Goal: Task Accomplishment & Management: Complete application form

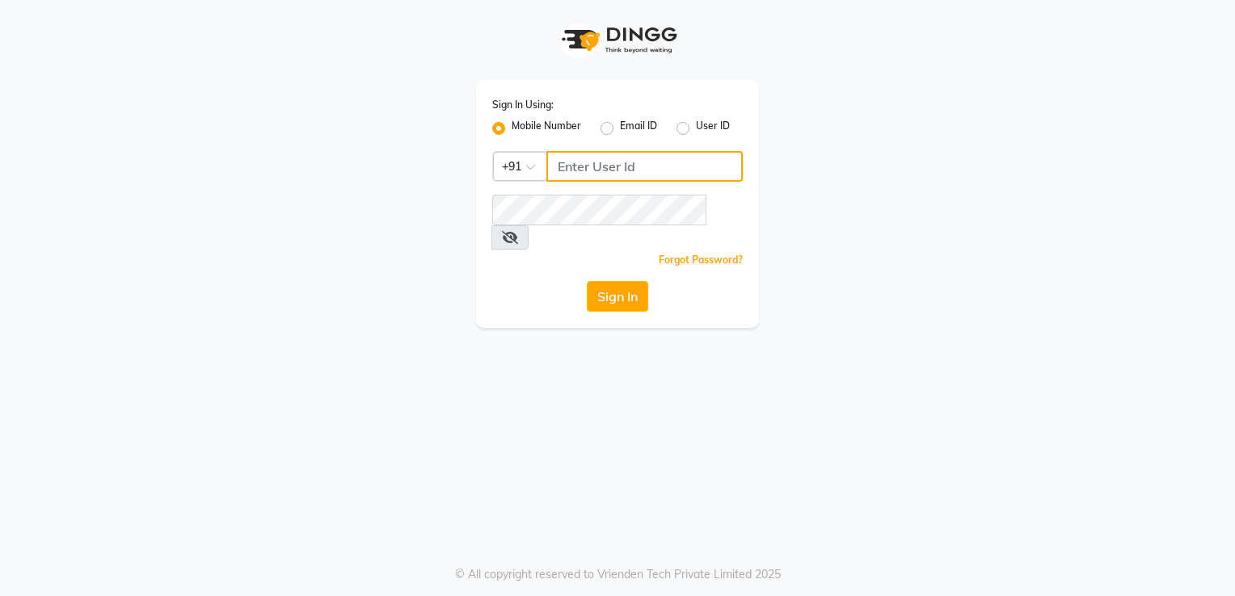
click at [594, 168] on input "Username" at bounding box center [644, 166] width 196 height 31
type input "9819669646"
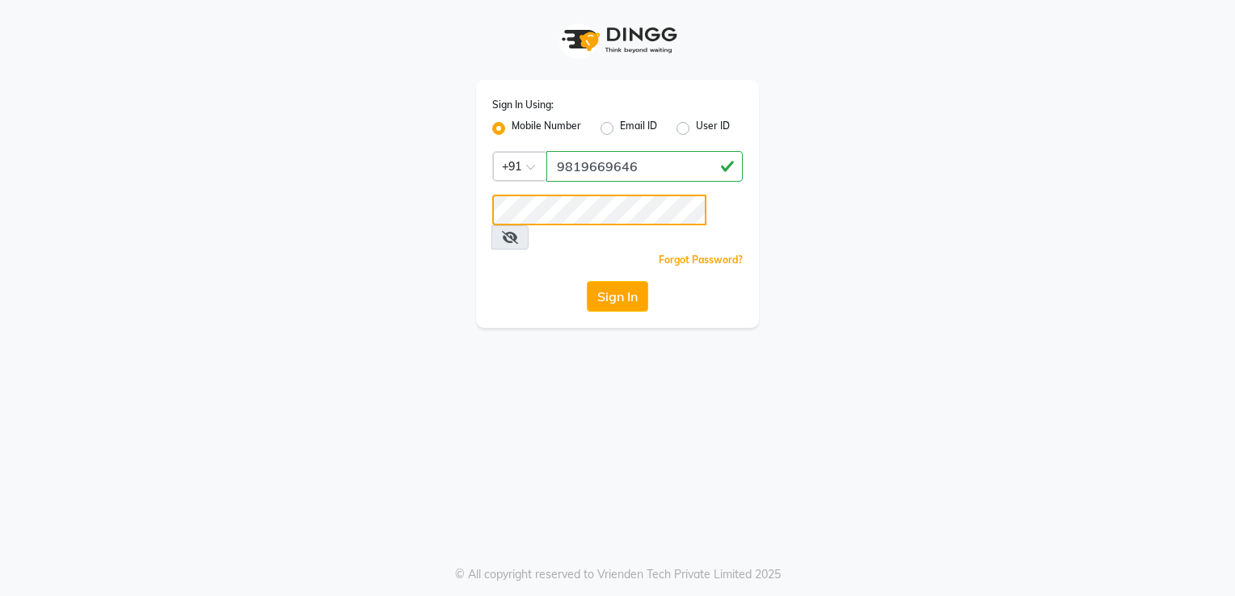
click at [587, 281] on button "Sign In" at bounding box center [617, 296] width 61 height 31
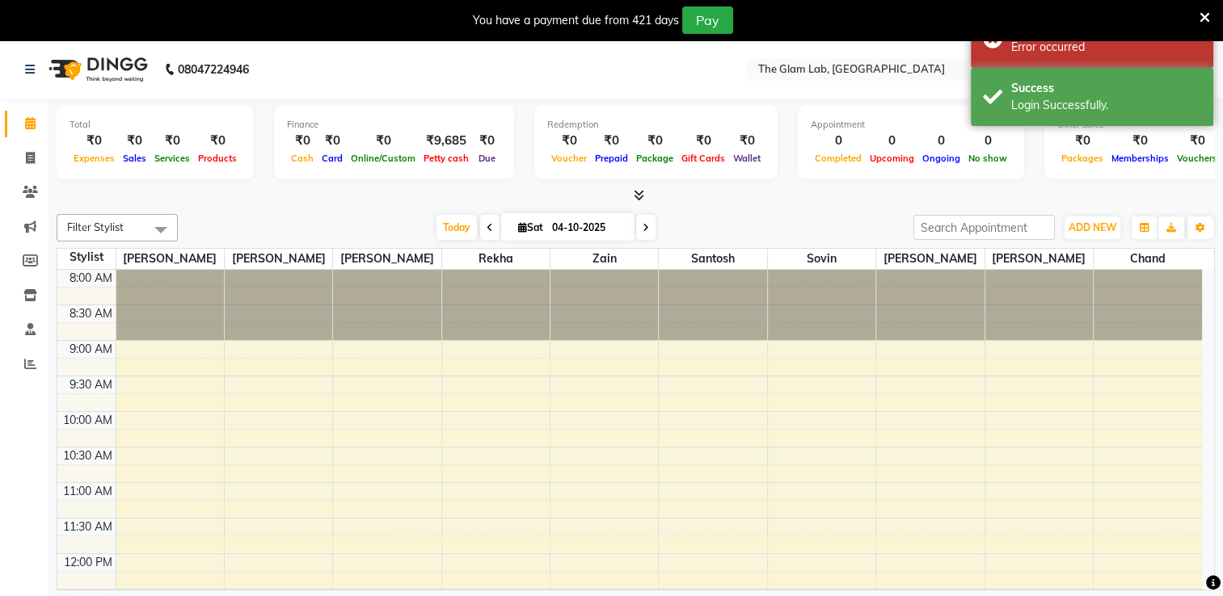
click at [1206, 14] on icon at bounding box center [1204, 18] width 11 height 15
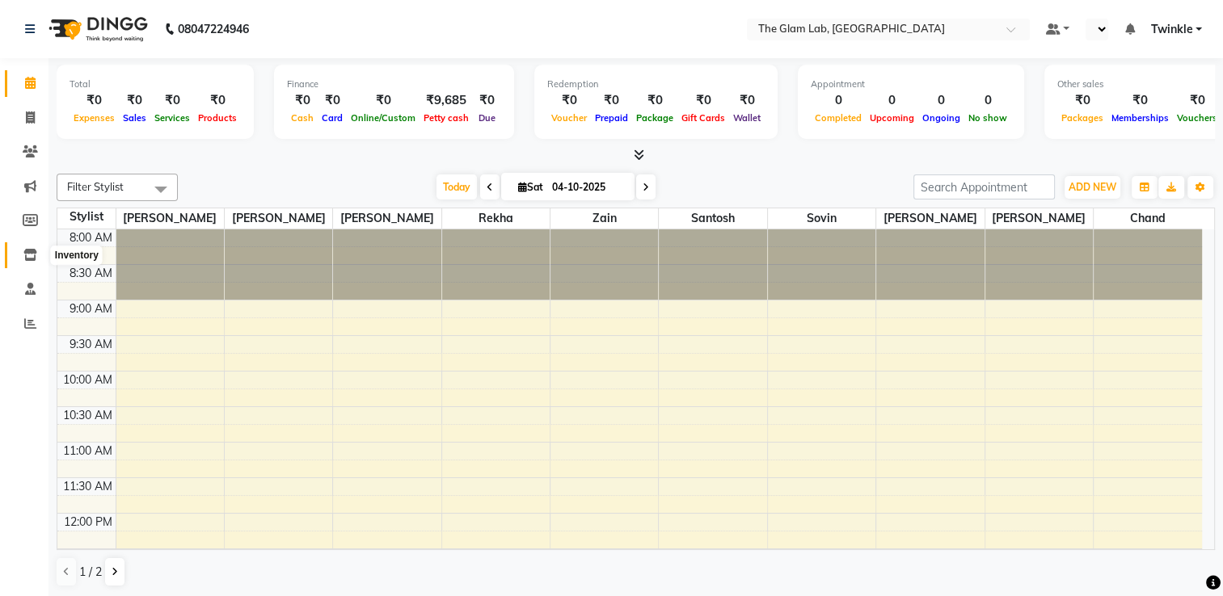
click at [29, 262] on span at bounding box center [30, 255] width 28 height 19
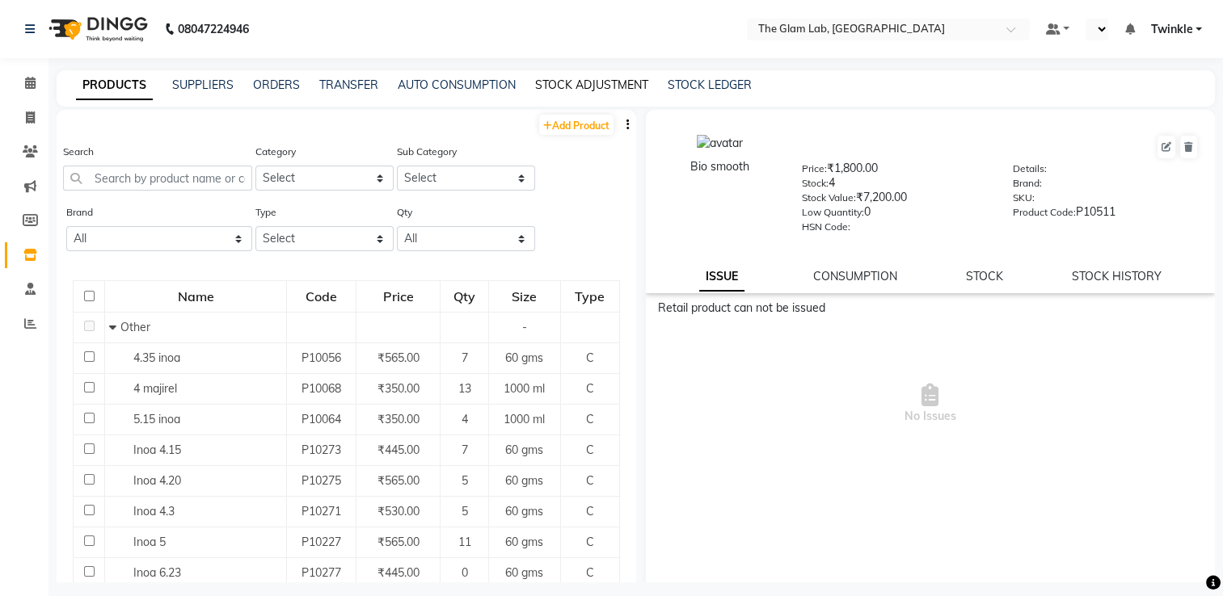
click at [588, 88] on link "STOCK ADJUSTMENT" at bounding box center [591, 85] width 113 height 15
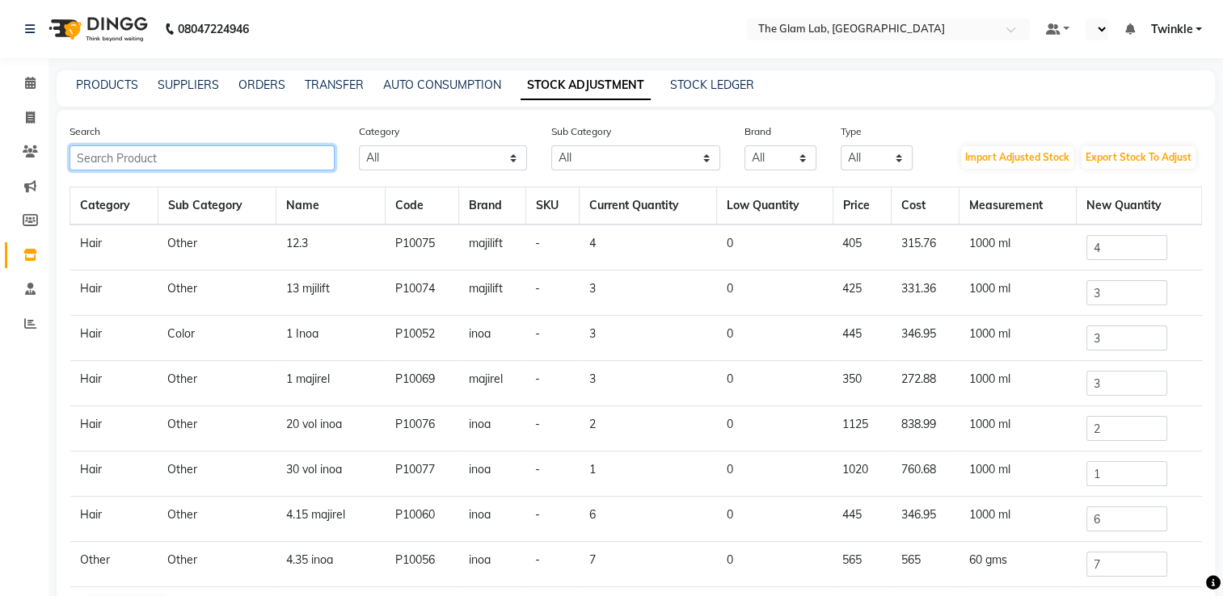
click at [304, 163] on input "text" at bounding box center [202, 157] width 265 height 25
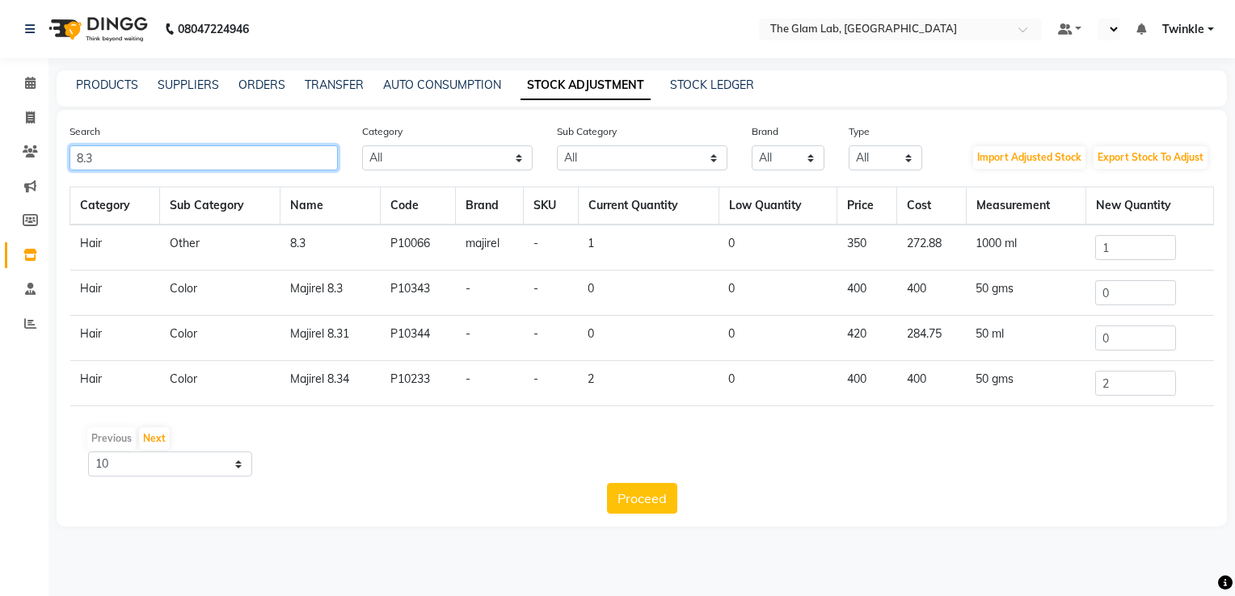
type input "8.3"
click at [1131, 250] on input "1" at bounding box center [1135, 247] width 81 height 25
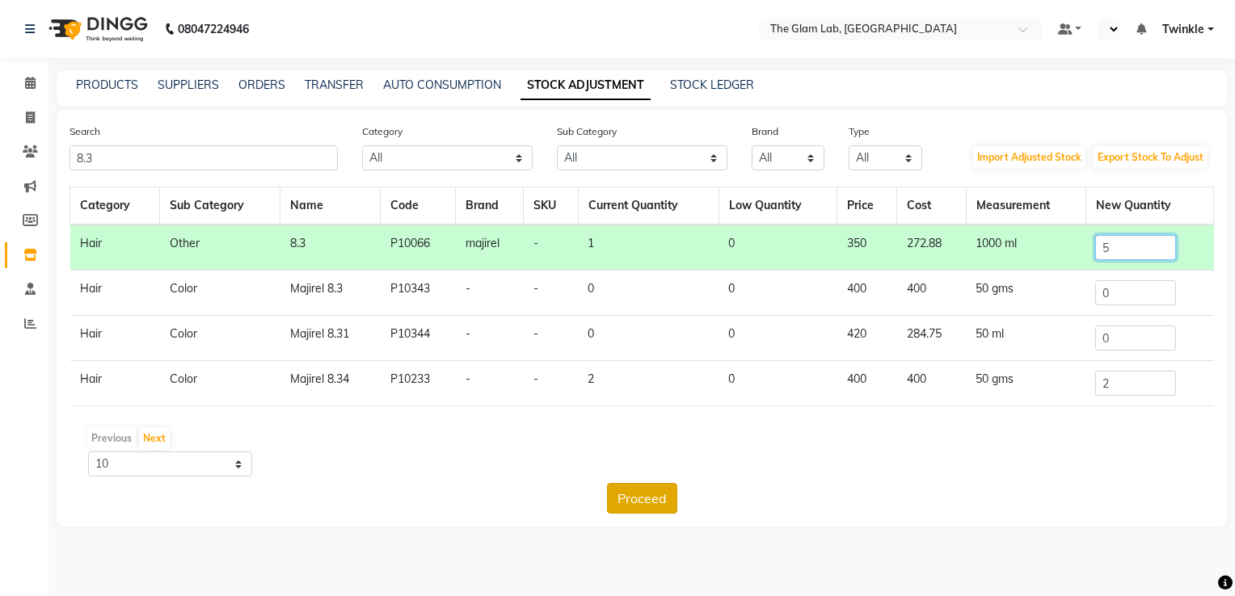
type input "5"
click at [630, 501] on button "Proceed" at bounding box center [642, 498] width 70 height 31
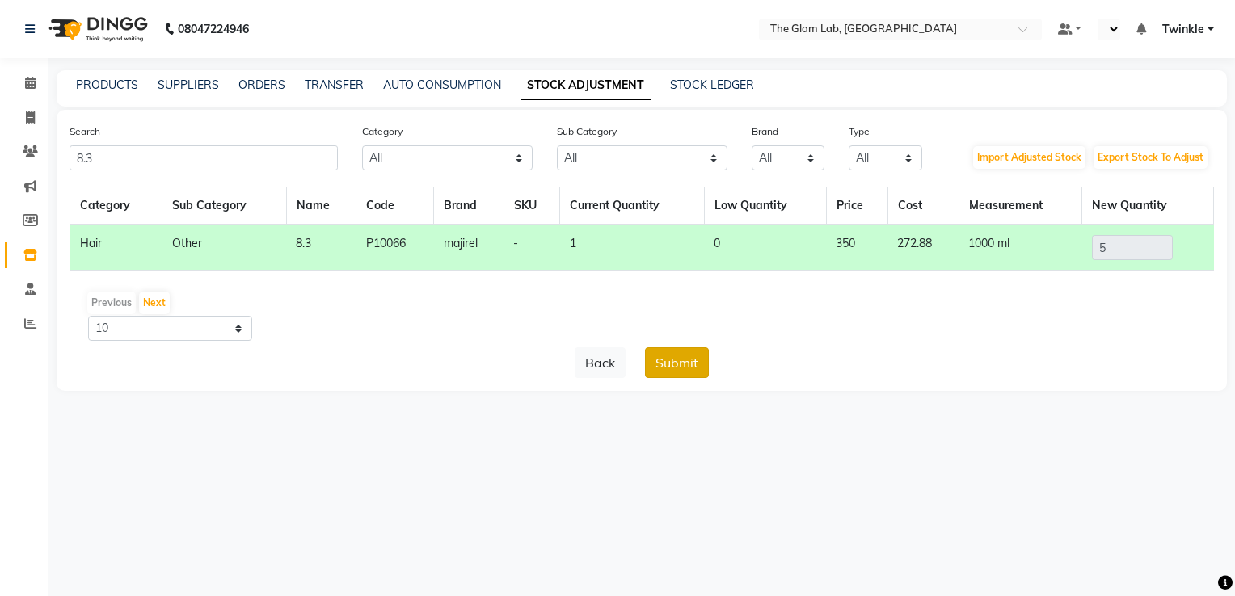
click at [676, 369] on button "Submit" at bounding box center [677, 363] width 64 height 31
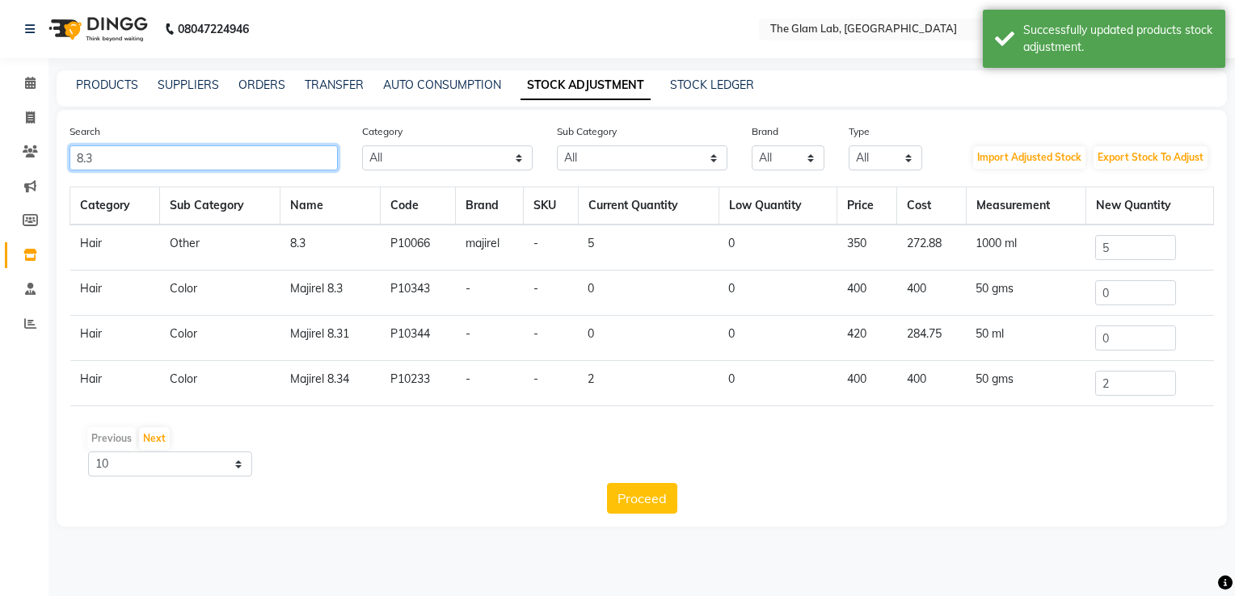
click at [258, 163] on input "8.3" at bounding box center [204, 157] width 268 height 25
type input "8"
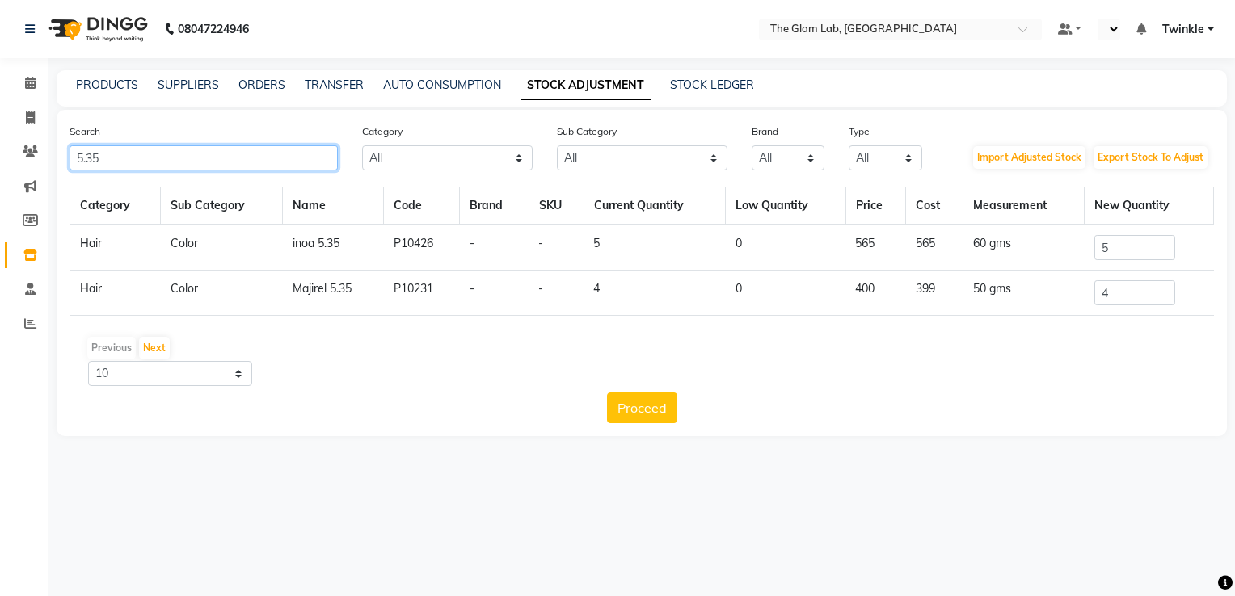
type input "5.35"
click at [1123, 301] on input "4" at bounding box center [1134, 292] width 81 height 25
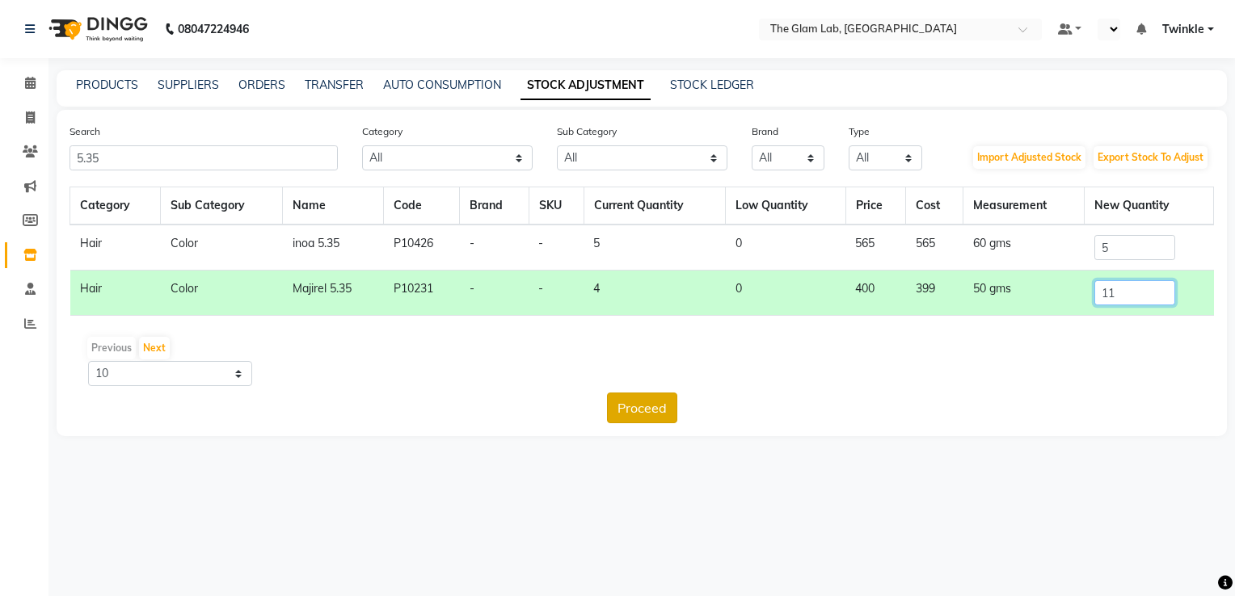
type input "11"
click at [634, 407] on button "Proceed" at bounding box center [642, 408] width 70 height 31
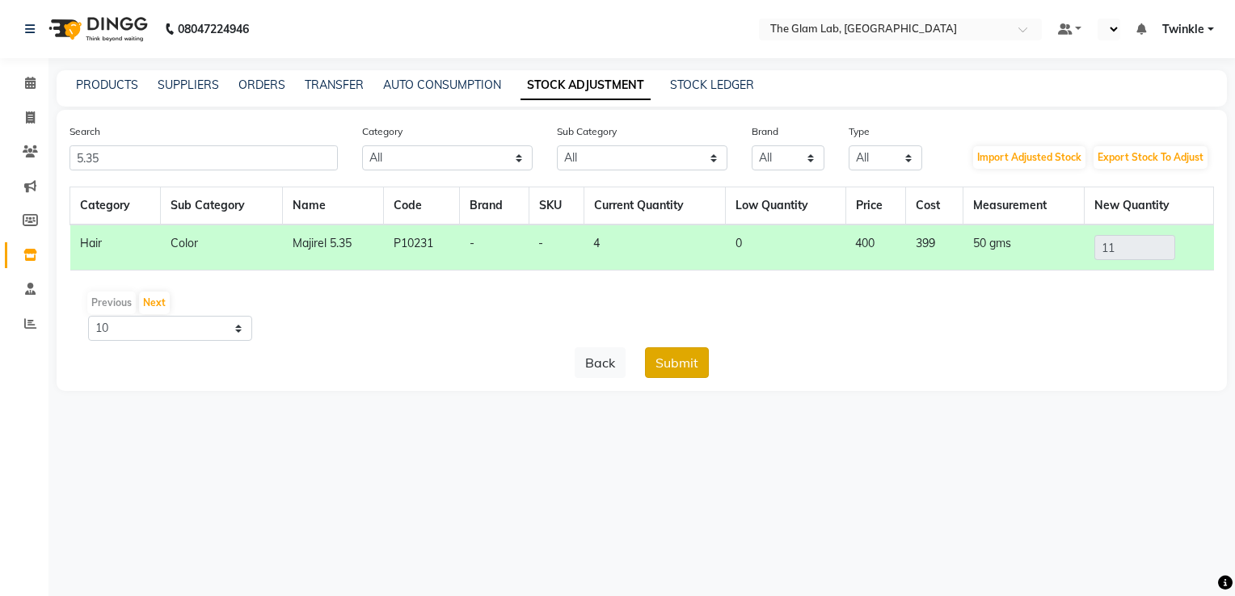
click at [680, 356] on button "Submit" at bounding box center [677, 363] width 64 height 31
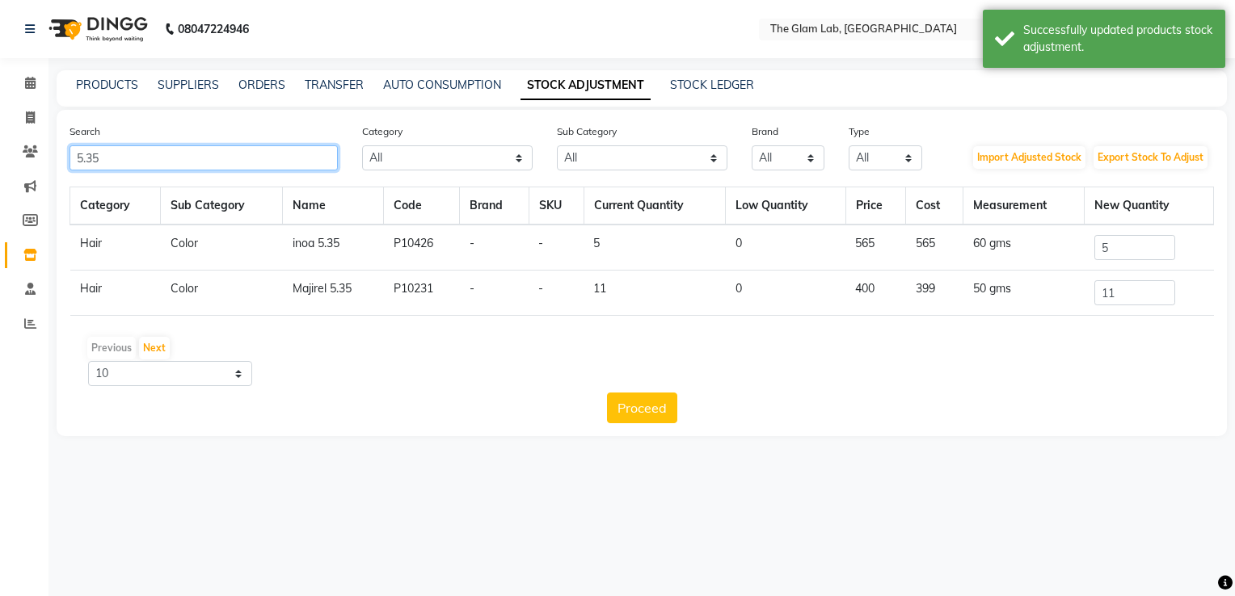
click at [248, 157] on input "5.35" at bounding box center [204, 157] width 268 height 25
type input "5"
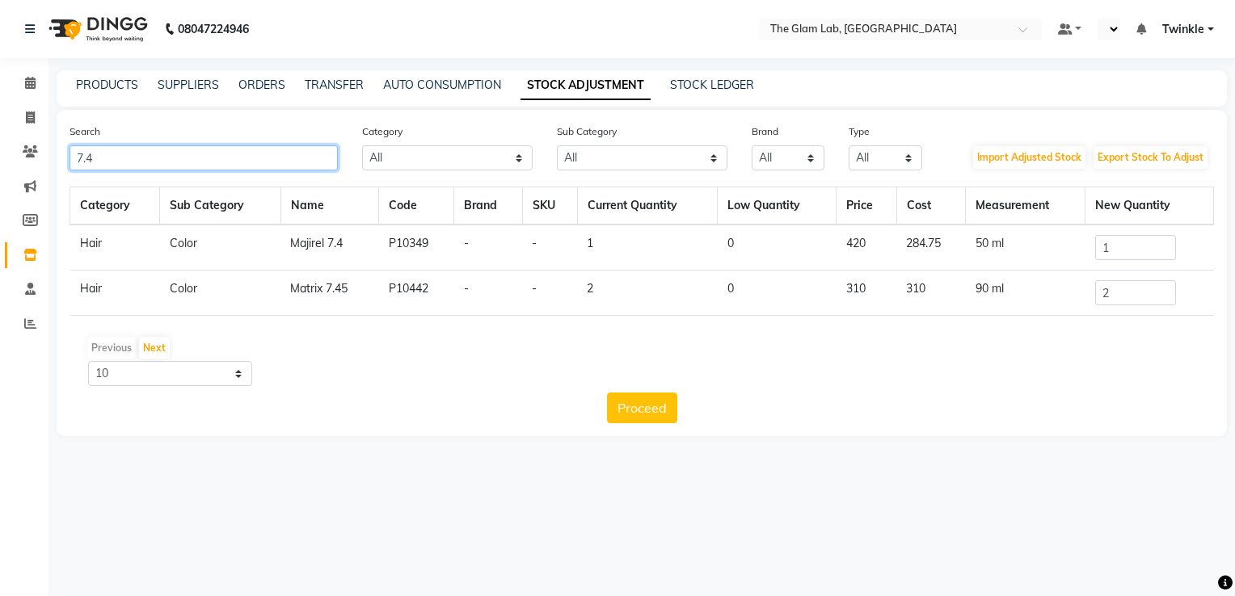
type input "7.4"
click at [1132, 249] on input "1" at bounding box center [1135, 247] width 81 height 25
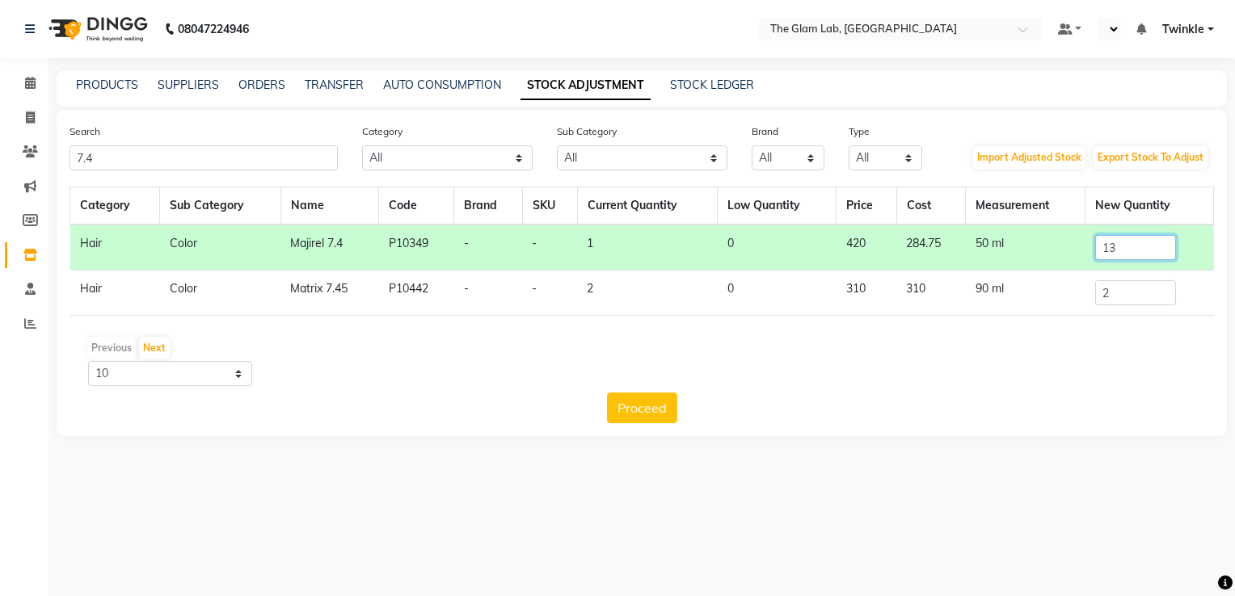
type input "1"
type input "3"
click at [659, 407] on button "Proceed" at bounding box center [642, 408] width 70 height 31
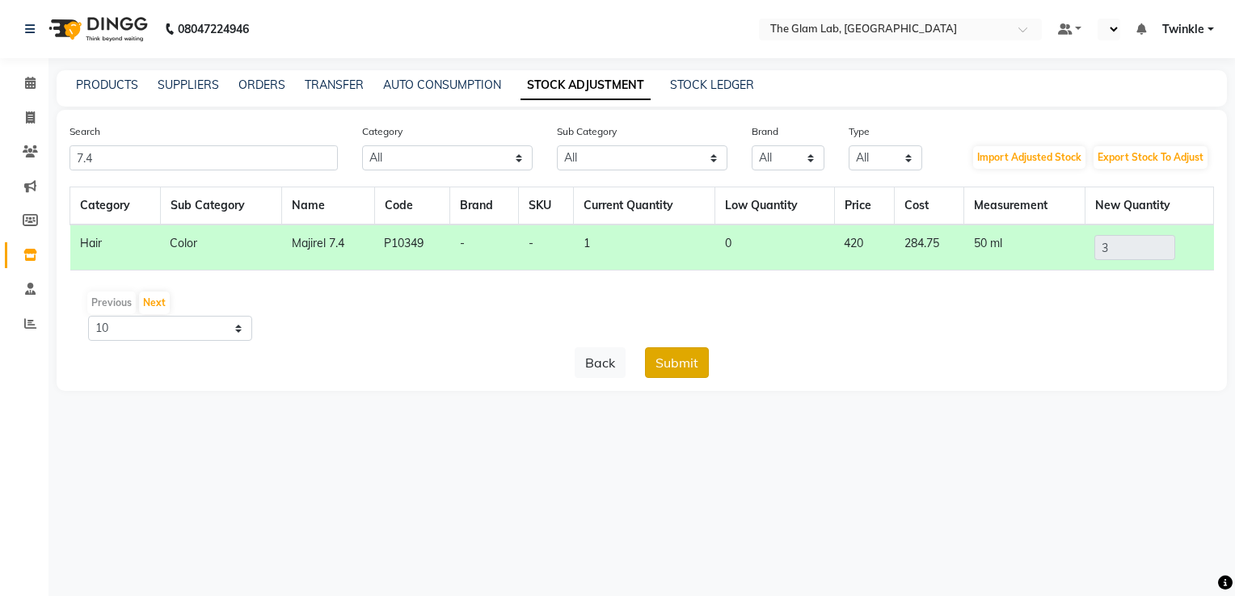
click at [674, 368] on button "Submit" at bounding box center [677, 363] width 64 height 31
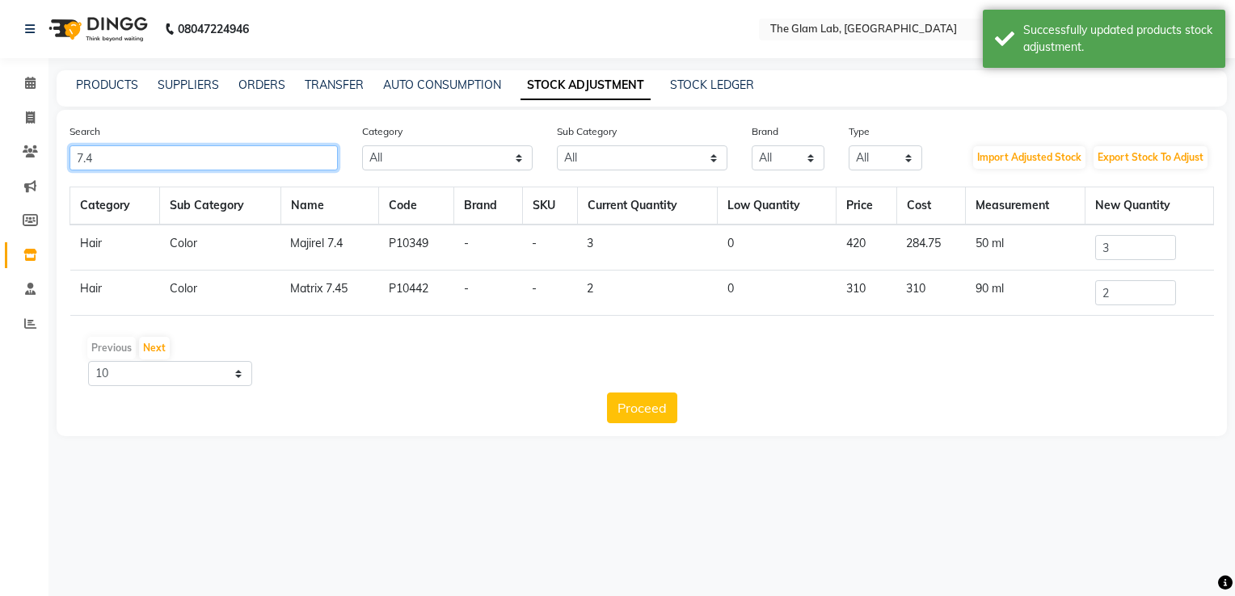
click at [325, 156] on input "7.4" at bounding box center [204, 157] width 268 height 25
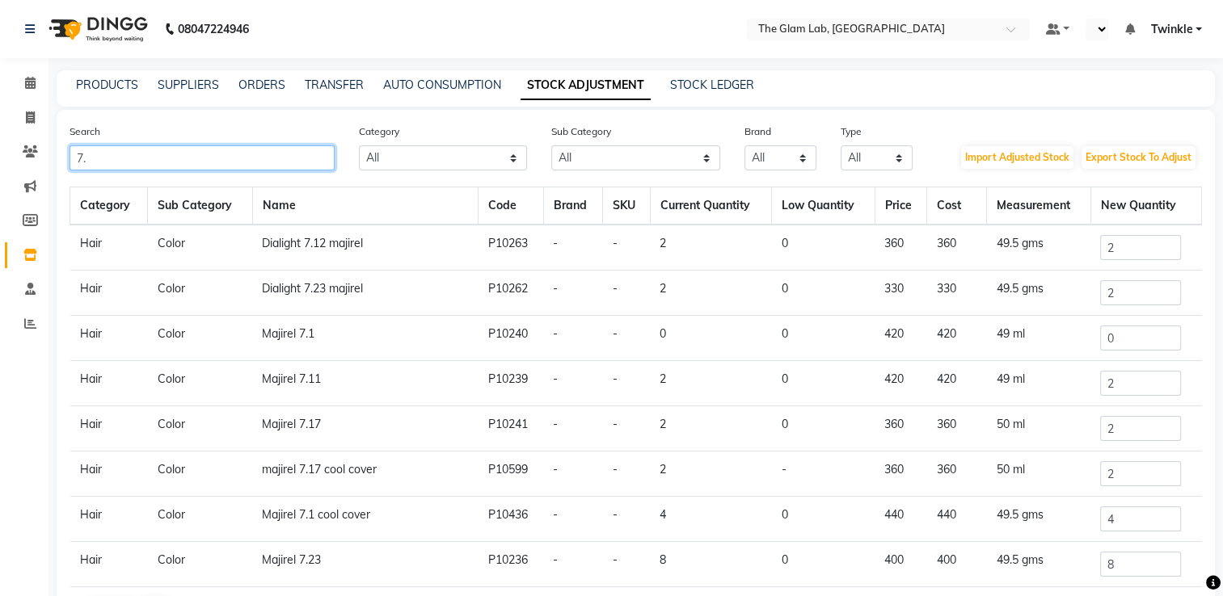
type input "7"
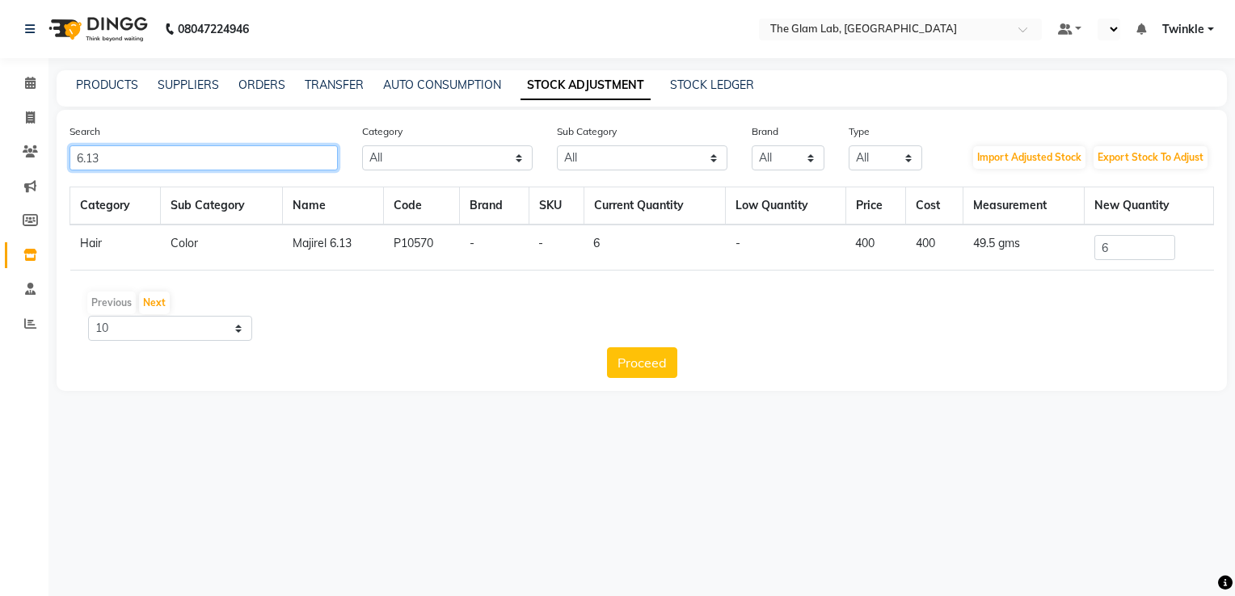
type input "6.13"
click at [1137, 251] on input "6" at bounding box center [1134, 247] width 81 height 25
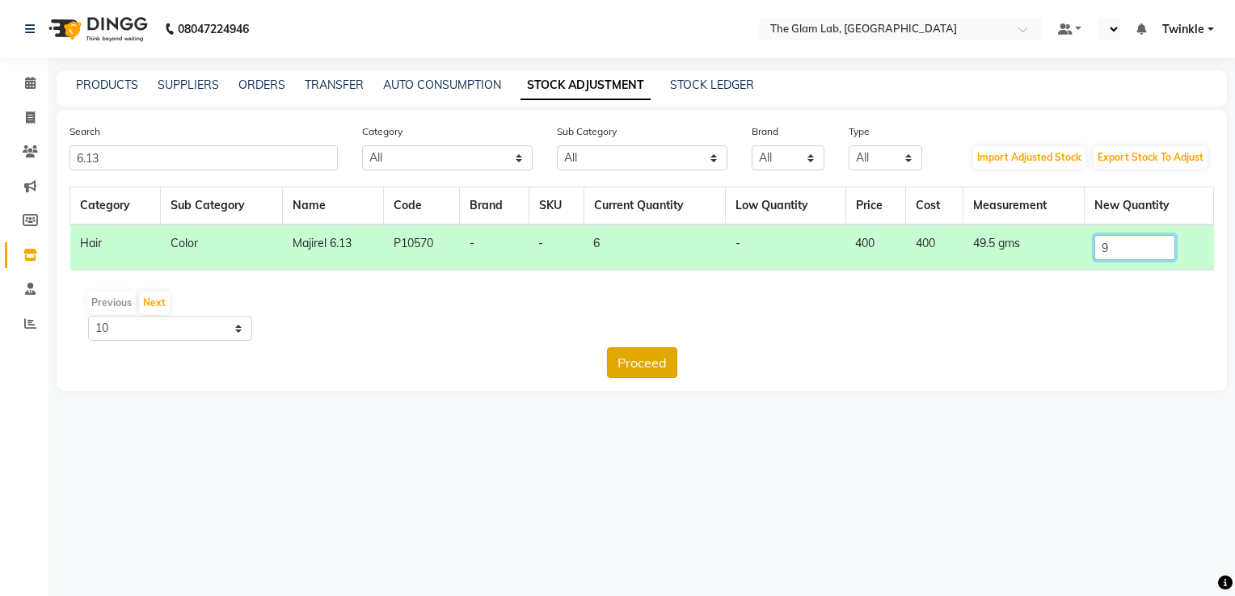
type input "9"
click at [645, 367] on button "Proceed" at bounding box center [642, 363] width 70 height 31
click at [668, 357] on button "Submit" at bounding box center [677, 363] width 64 height 31
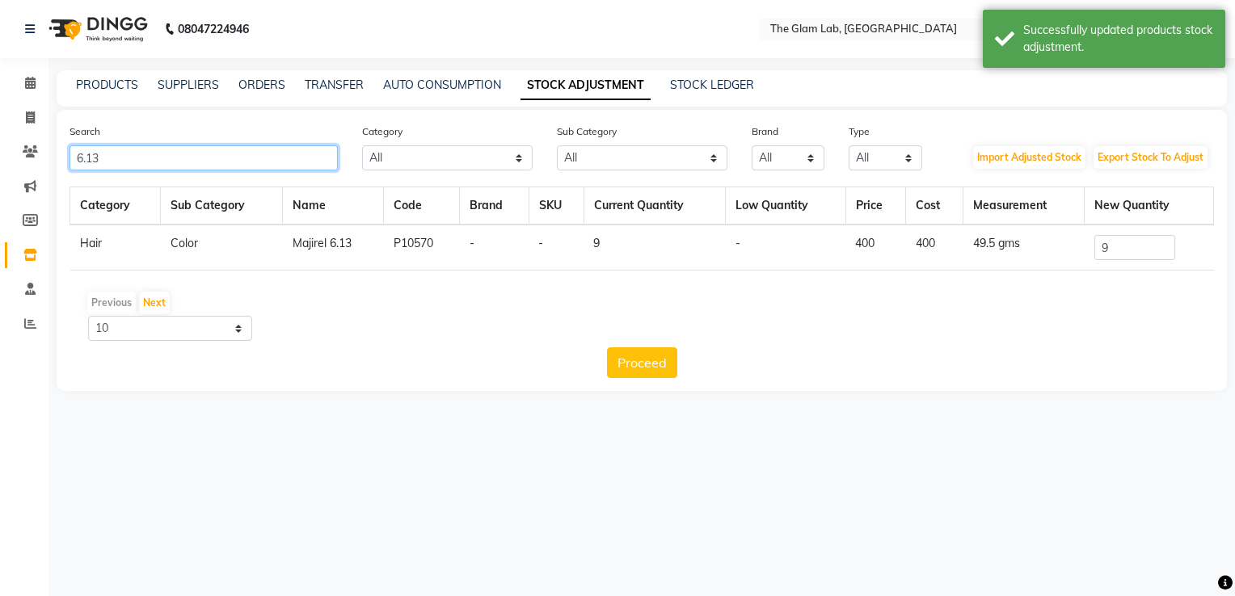
click at [179, 154] on input "6.13" at bounding box center [204, 157] width 268 height 25
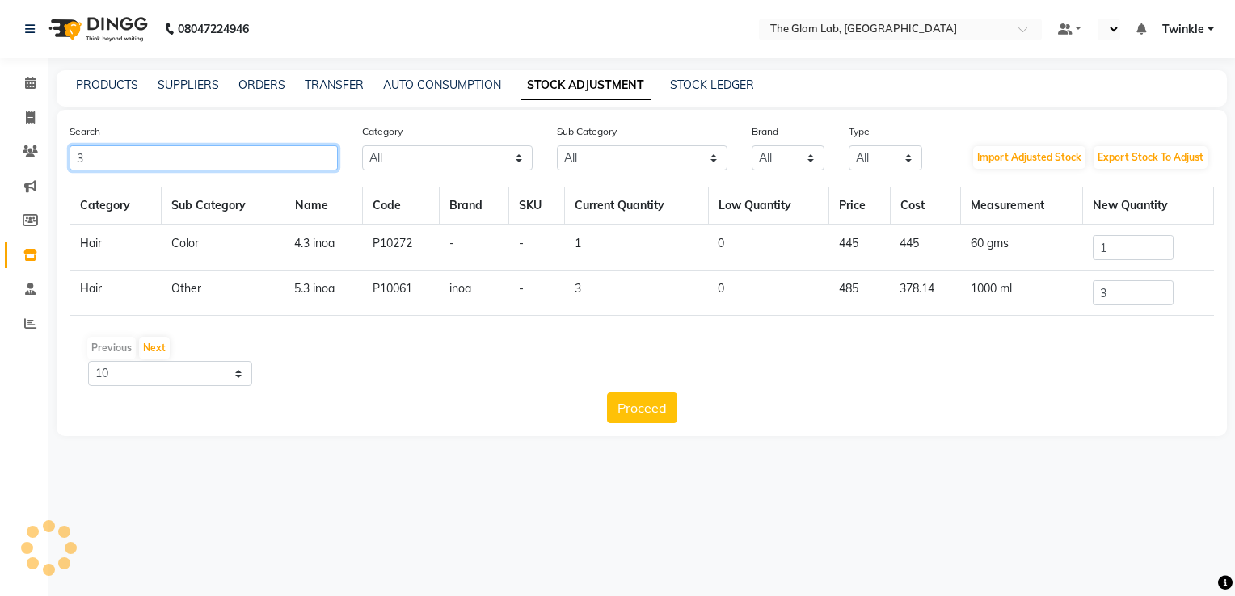
type input "3"
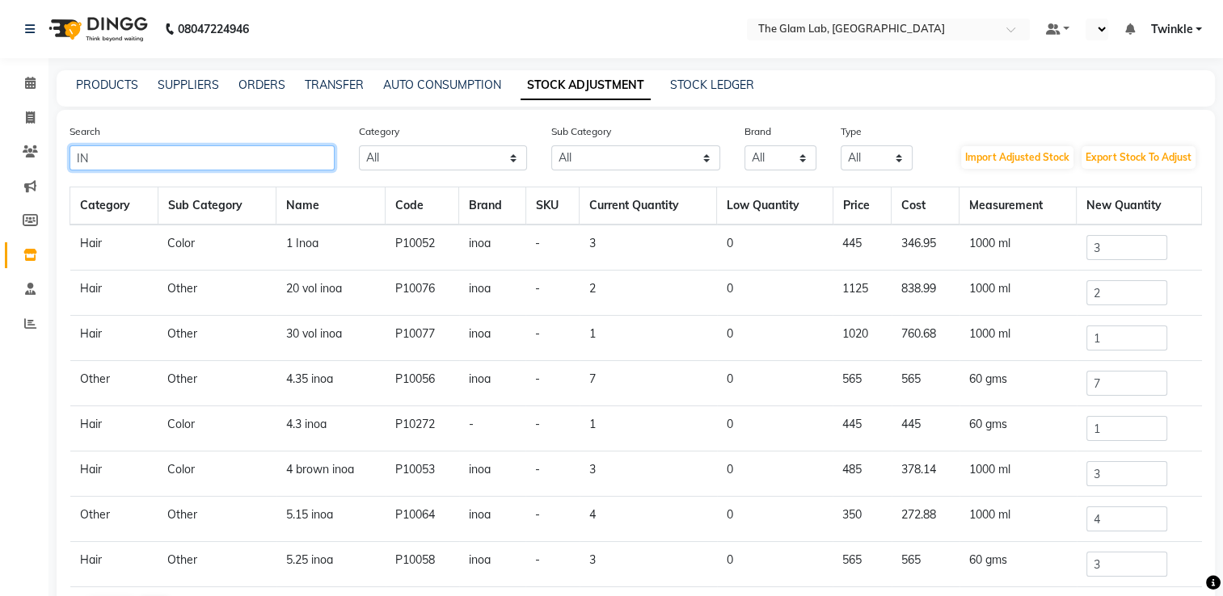
type input "I"
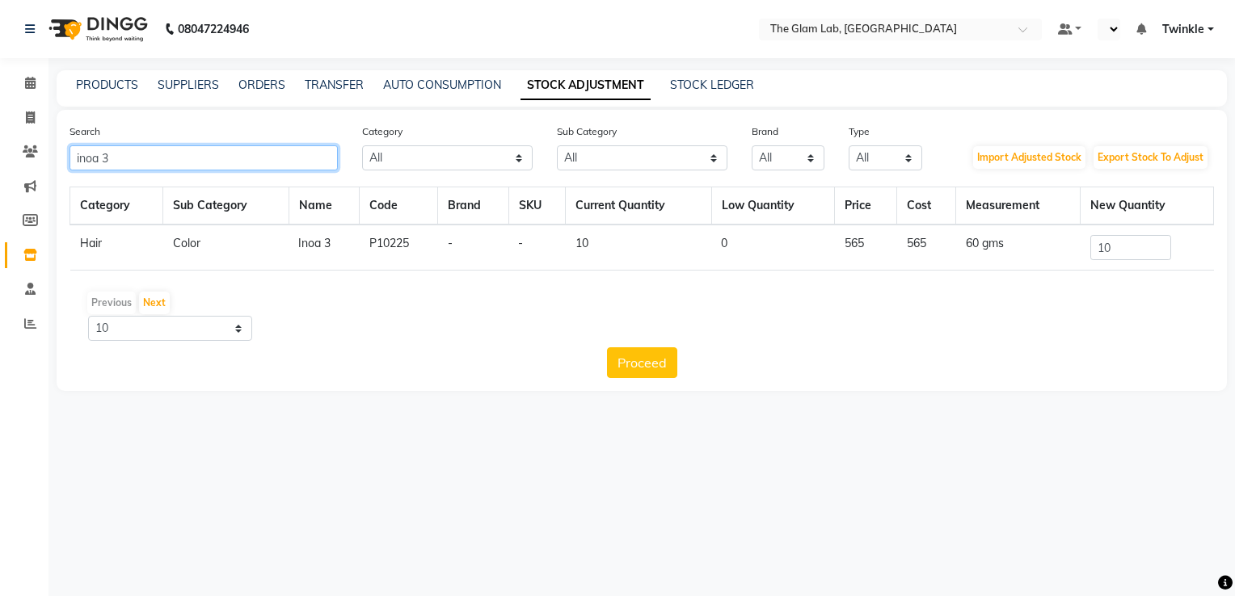
type input "inoa 3"
click at [1145, 244] on input "10" at bounding box center [1130, 247] width 81 height 25
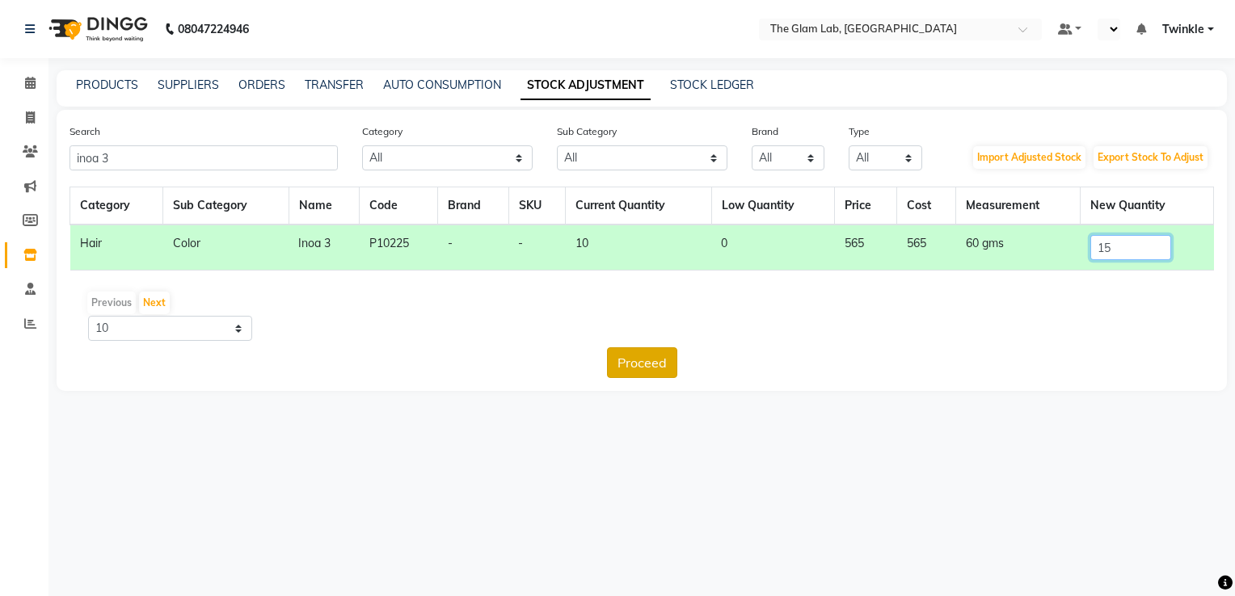
type input "15"
click at [626, 351] on button "Proceed" at bounding box center [642, 363] width 70 height 31
click at [692, 362] on button "Submit" at bounding box center [677, 363] width 64 height 31
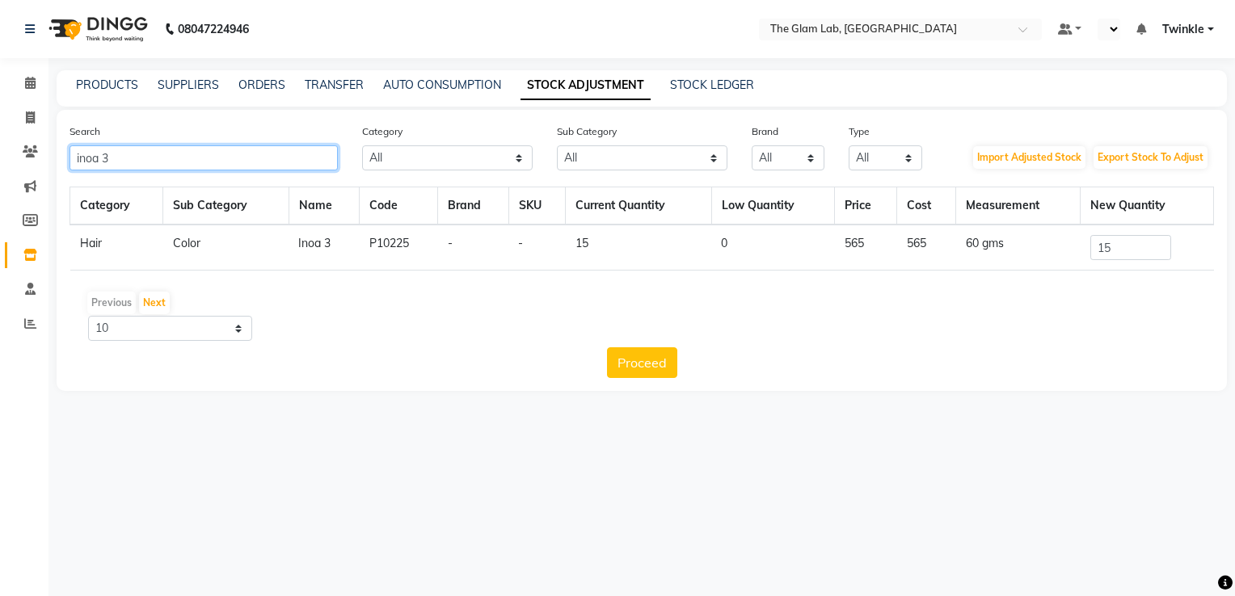
click at [255, 159] on input "inoa 3" at bounding box center [204, 157] width 268 height 25
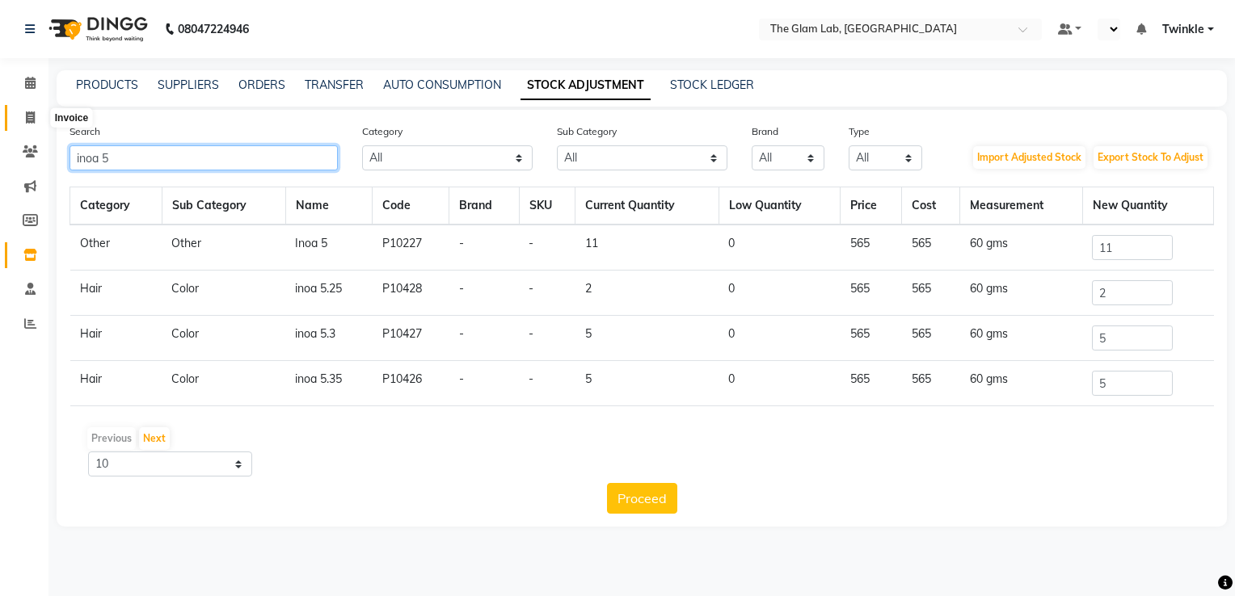
type input "inoa 5"
click at [26, 112] on icon at bounding box center [30, 118] width 9 height 12
select select "service"
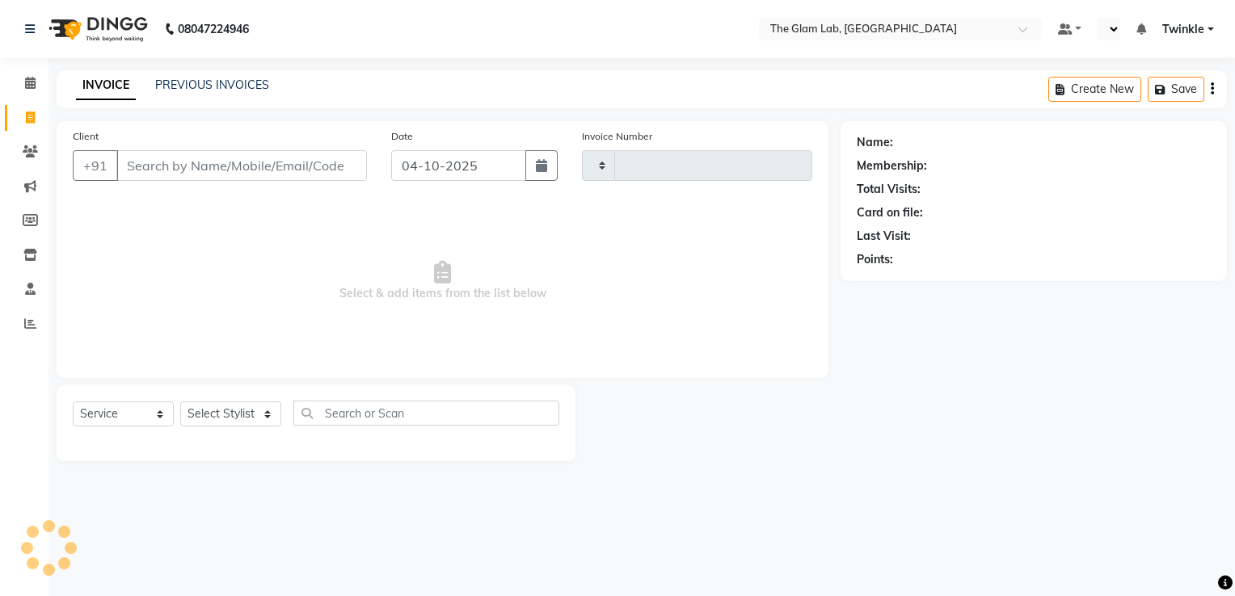
type input "0036"
select select "4136"
click at [154, 162] on input "Client" at bounding box center [241, 165] width 251 height 31
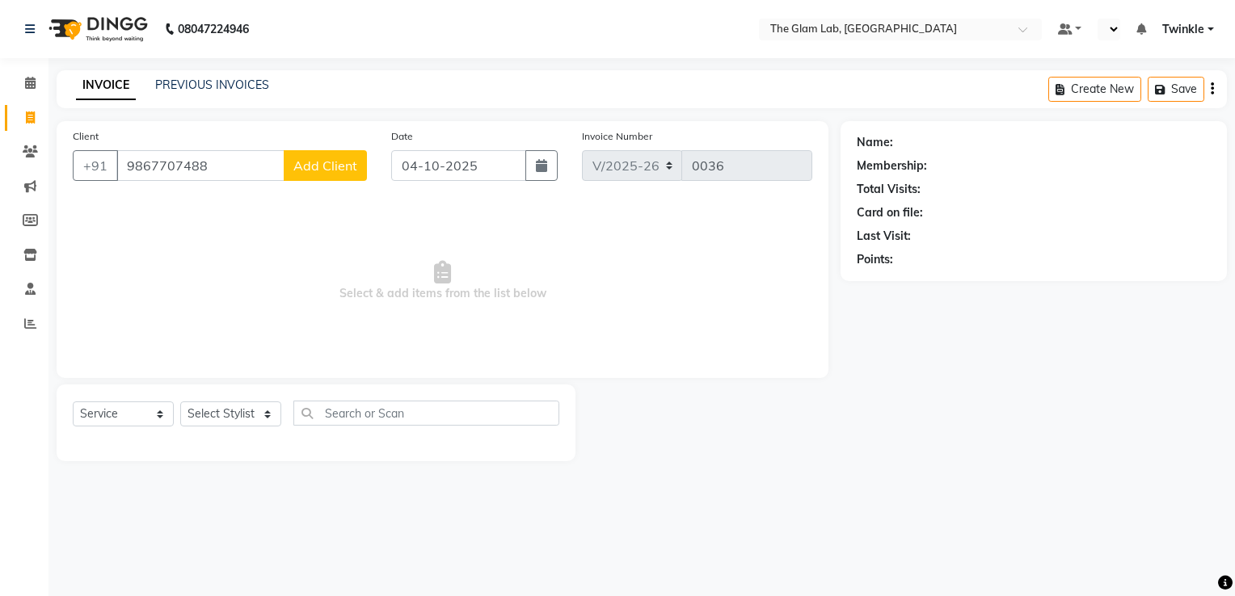
type input "9867707488"
click at [309, 175] on button "Add Client" at bounding box center [325, 165] width 83 height 31
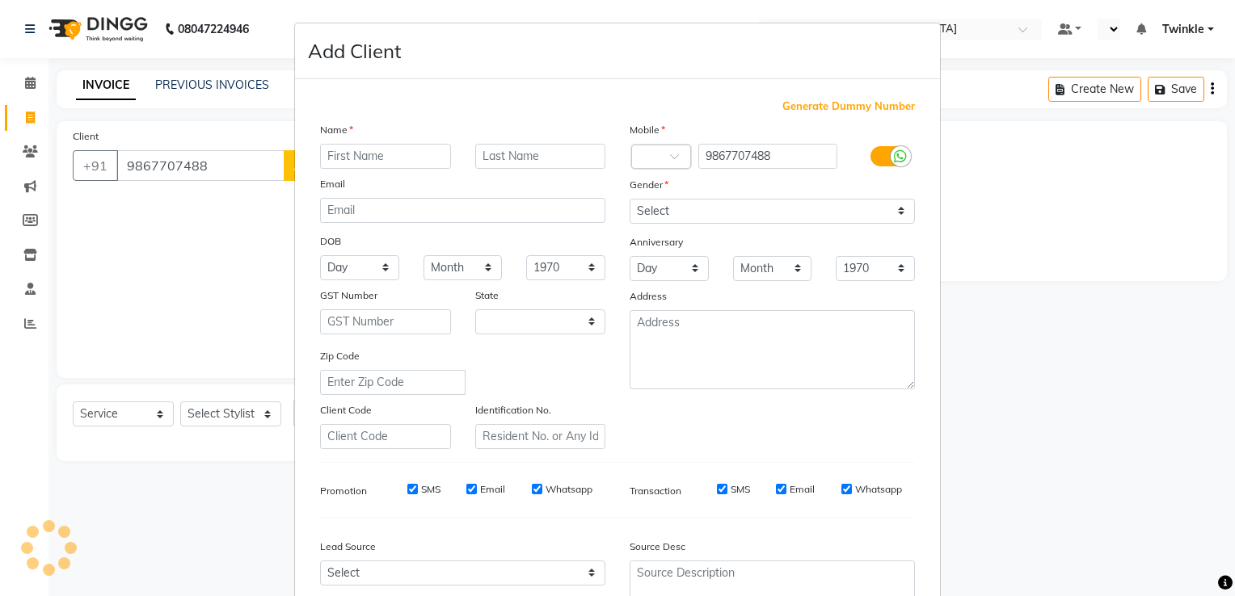
select select "22"
click at [354, 156] on input "text" at bounding box center [385, 156] width 131 height 25
type input "Mrs. bela"
click at [478, 153] on input "text" at bounding box center [540, 156] width 131 height 25
type input "kumar"
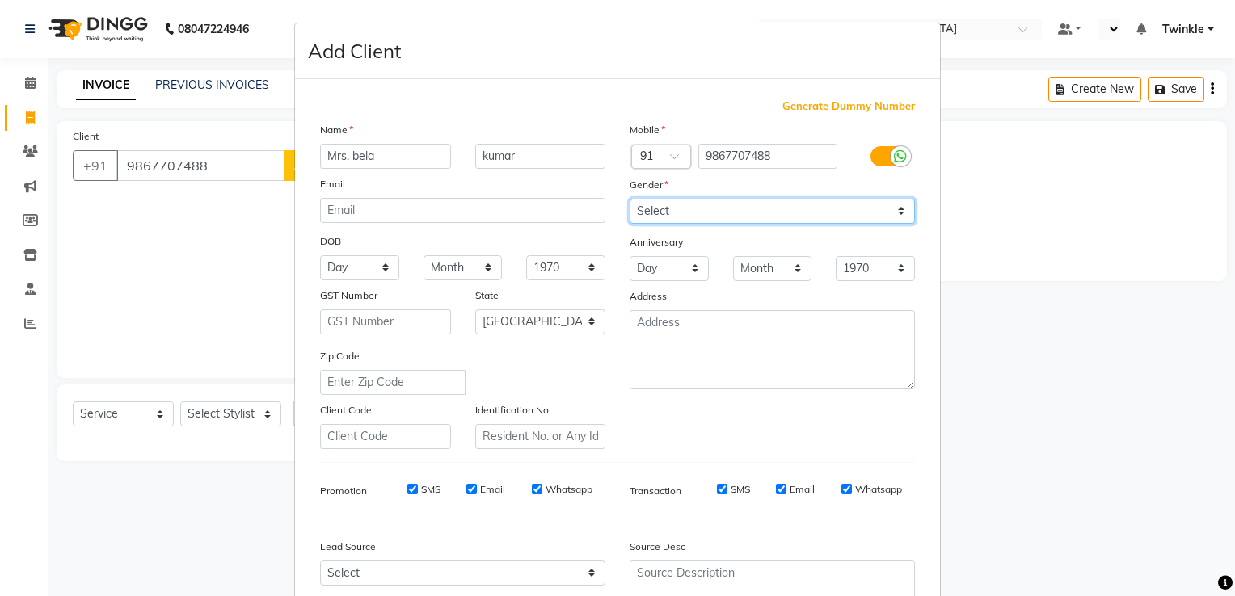
click at [830, 224] on select "Select [DEMOGRAPHIC_DATA] [DEMOGRAPHIC_DATA] Other Prefer Not To Say" at bounding box center [772, 211] width 285 height 25
select select "[DEMOGRAPHIC_DATA]"
click at [630, 200] on select "Select [DEMOGRAPHIC_DATA] [DEMOGRAPHIC_DATA] Other Prefer Not To Say" at bounding box center [772, 211] width 285 height 25
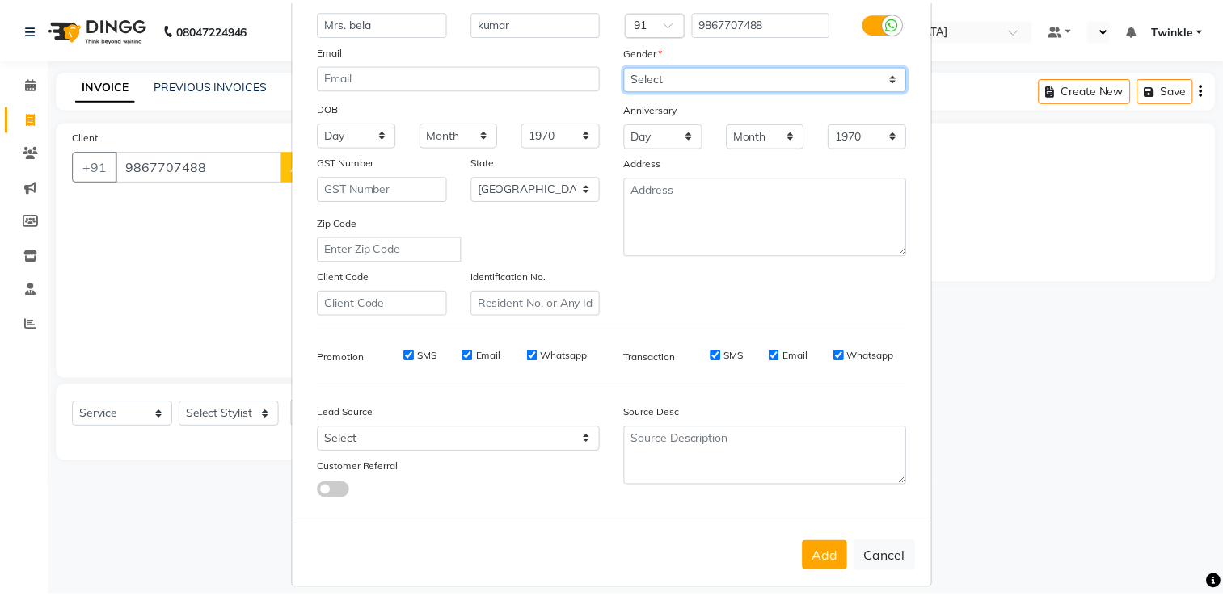
scroll to position [157, 0]
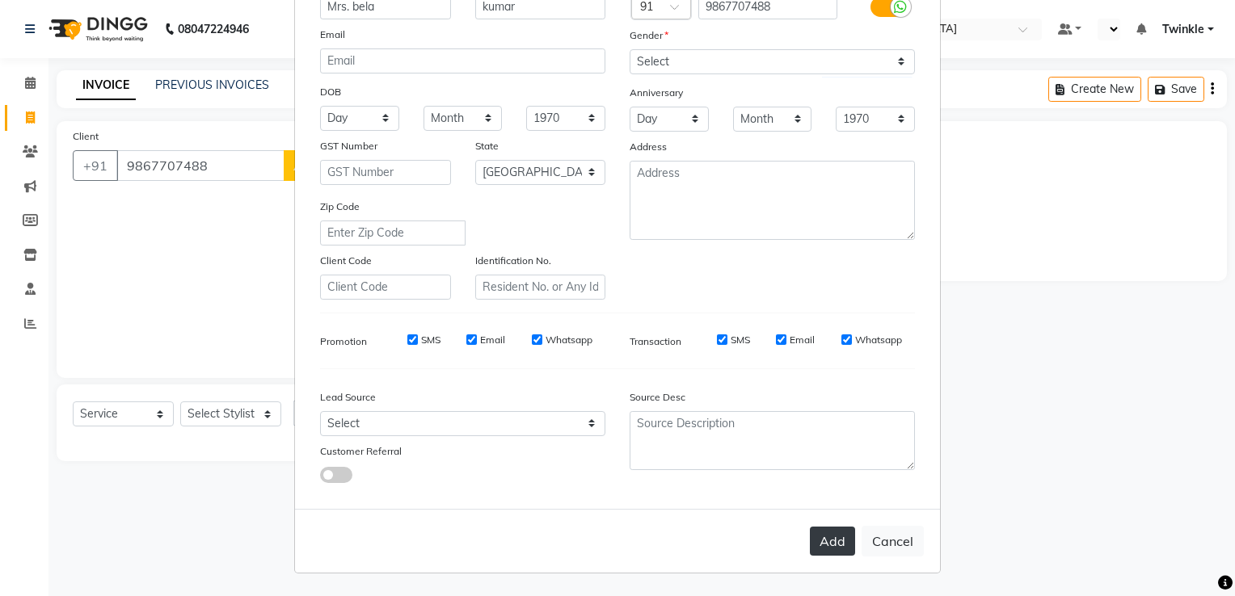
click at [832, 538] on button "Add" at bounding box center [832, 541] width 45 height 29
select select
select select "null"
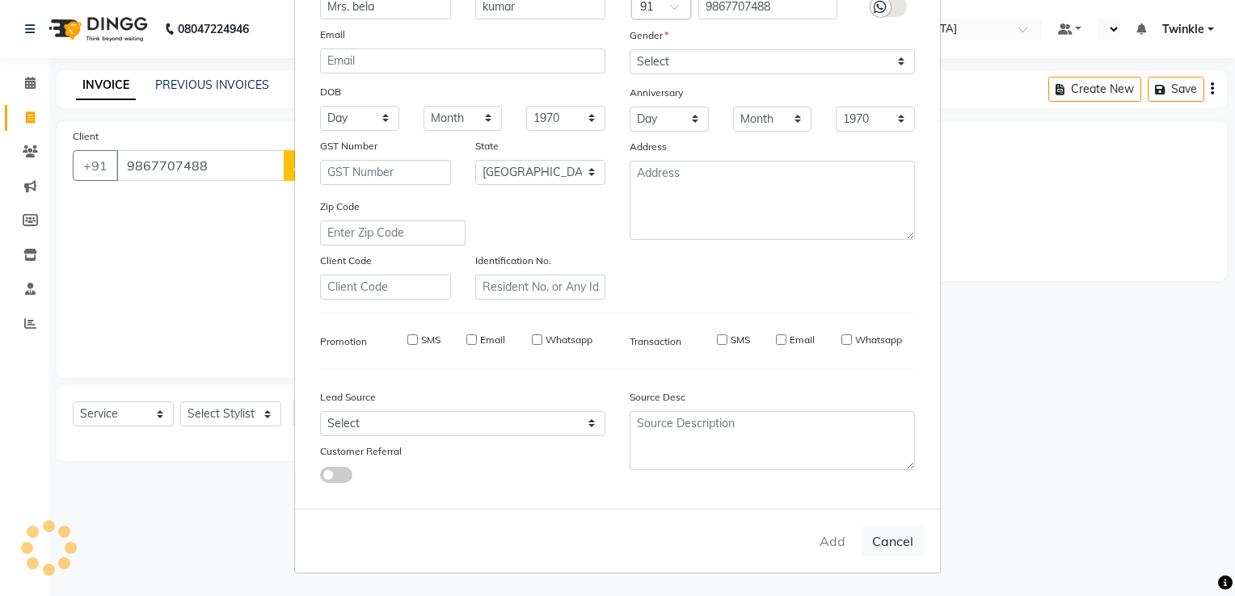
select select
checkbox input "false"
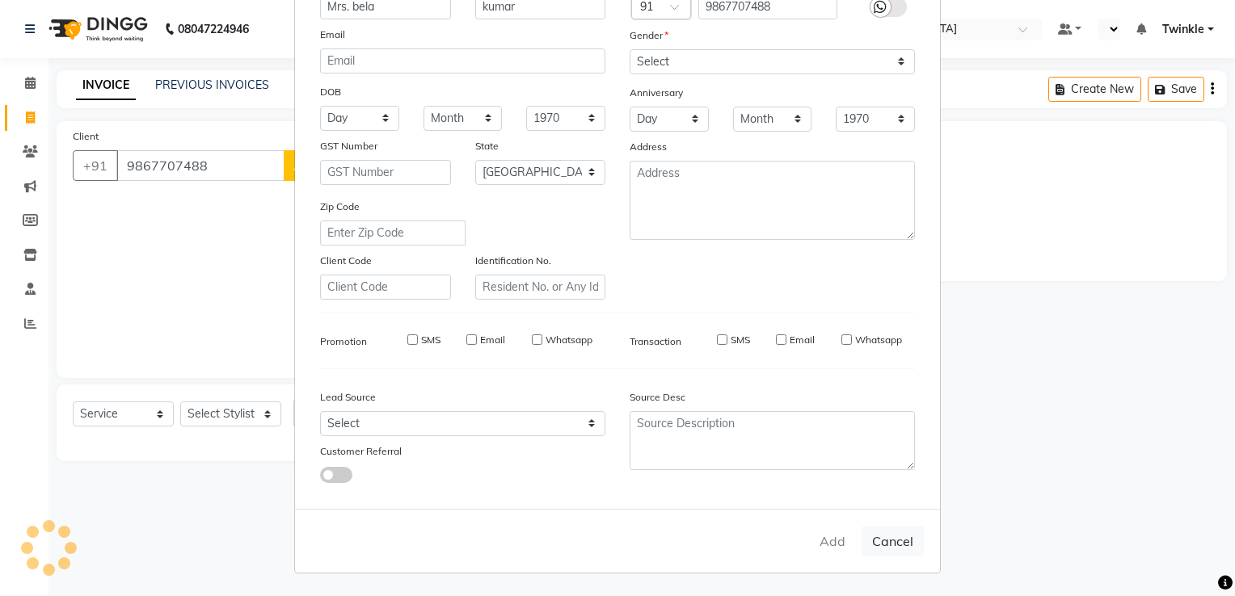
checkbox input "false"
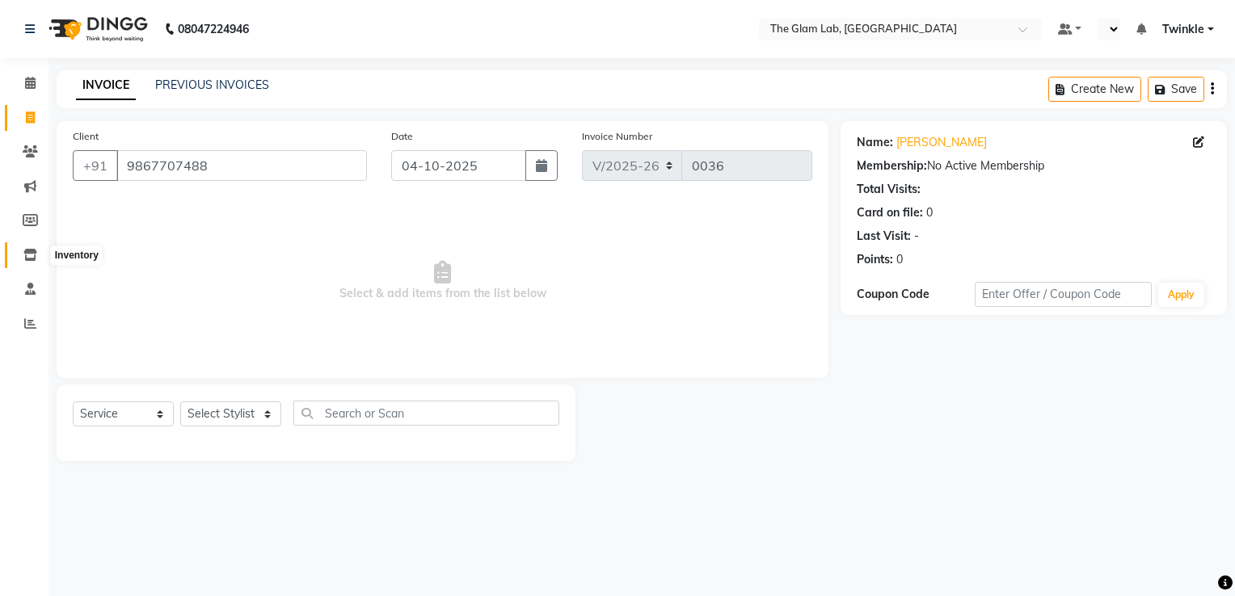
click at [27, 254] on icon at bounding box center [30, 255] width 14 height 12
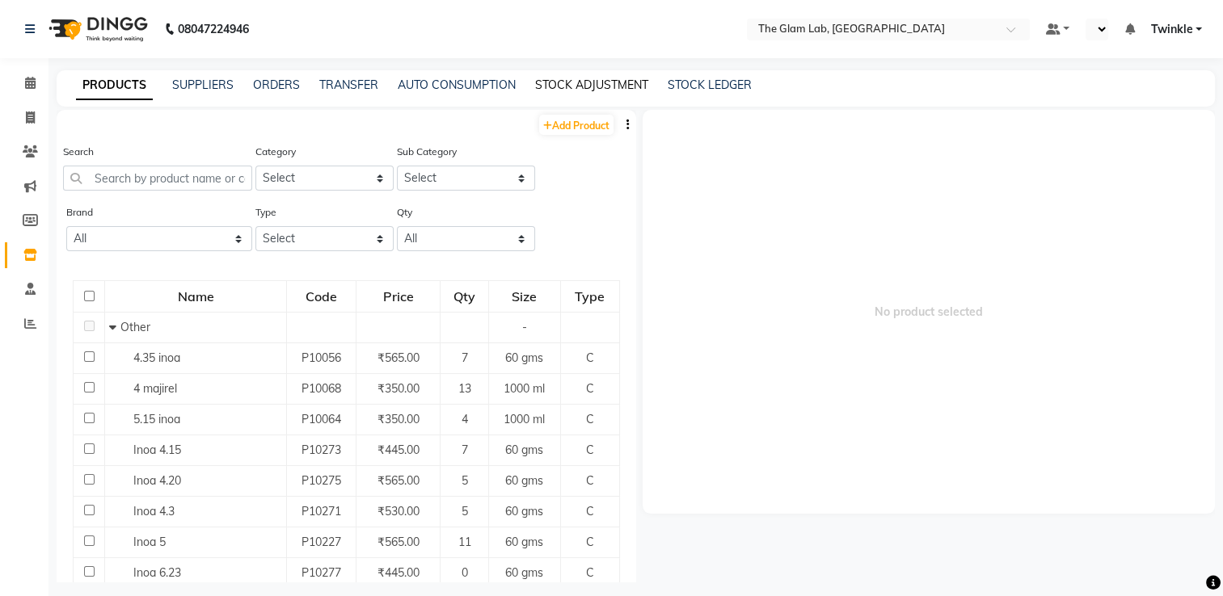
click at [600, 80] on link "STOCK ADJUSTMENT" at bounding box center [591, 85] width 113 height 15
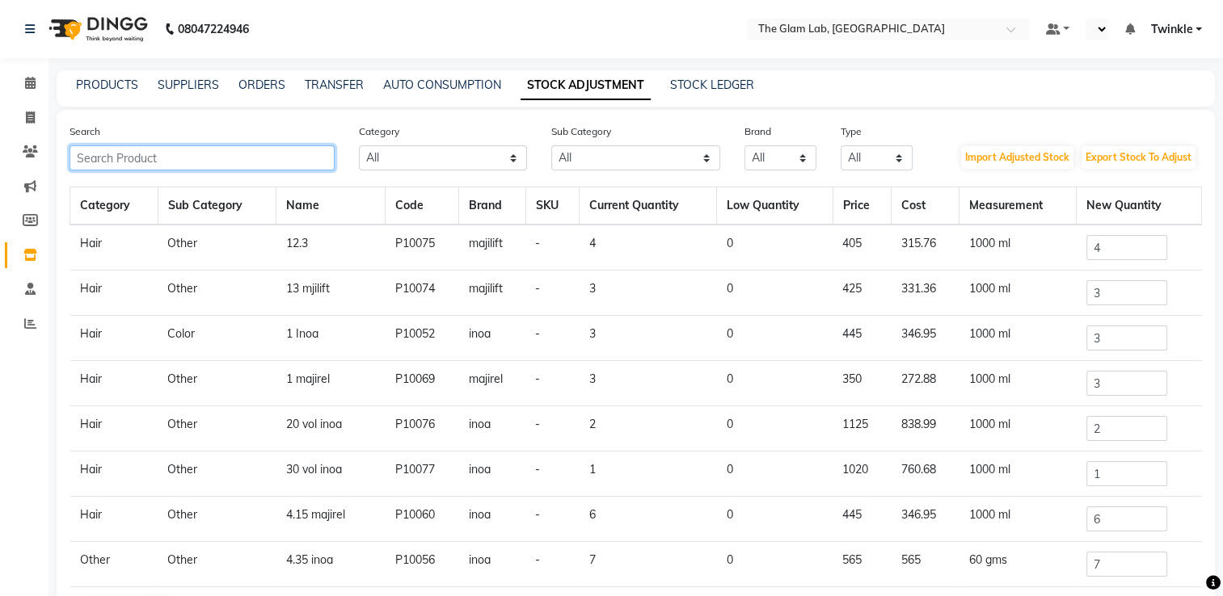
click at [310, 158] on input "text" at bounding box center [202, 157] width 265 height 25
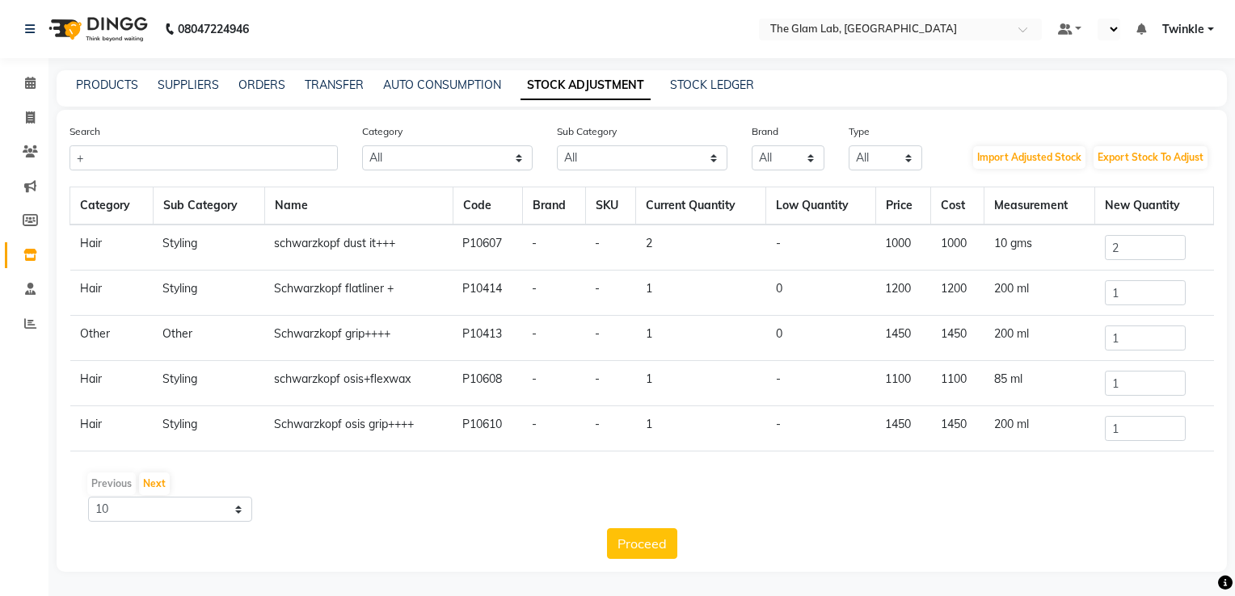
click at [297, 134] on div "Search +" at bounding box center [203, 147] width 293 height 48
click at [277, 162] on input "+" at bounding box center [204, 157] width 268 height 25
type input "+"
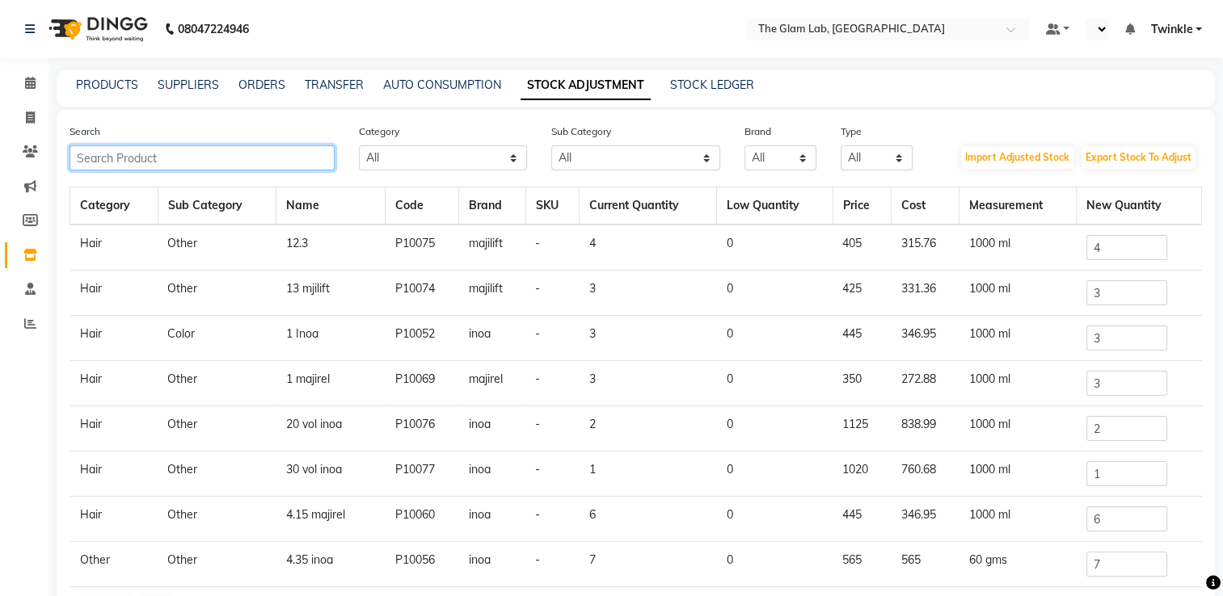
type input "k"
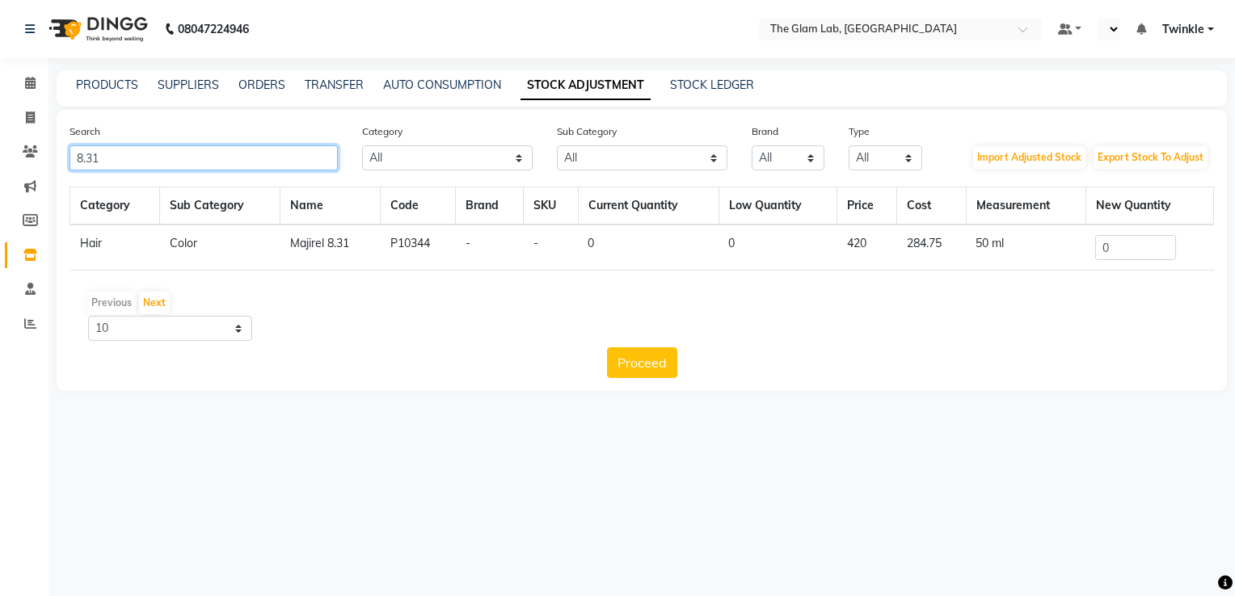
type input "8.31"
click at [1115, 247] on input "0" at bounding box center [1135, 247] width 81 height 25
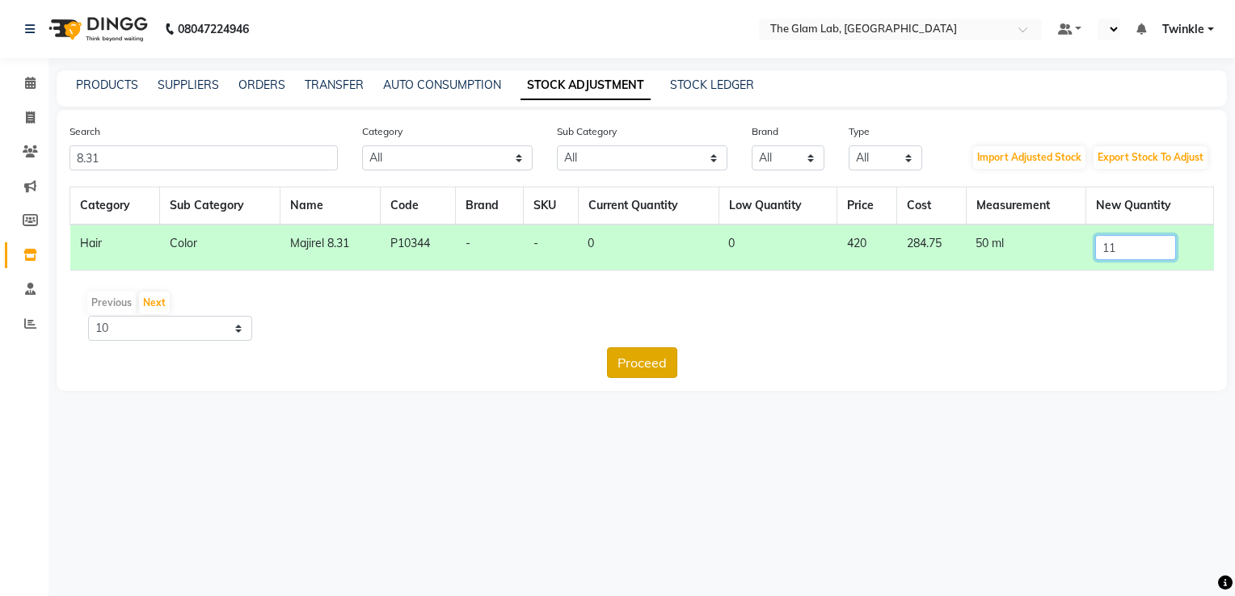
type input "11"
click at [638, 364] on button "Proceed" at bounding box center [642, 363] width 70 height 31
click at [685, 358] on button "Submit" at bounding box center [677, 363] width 64 height 31
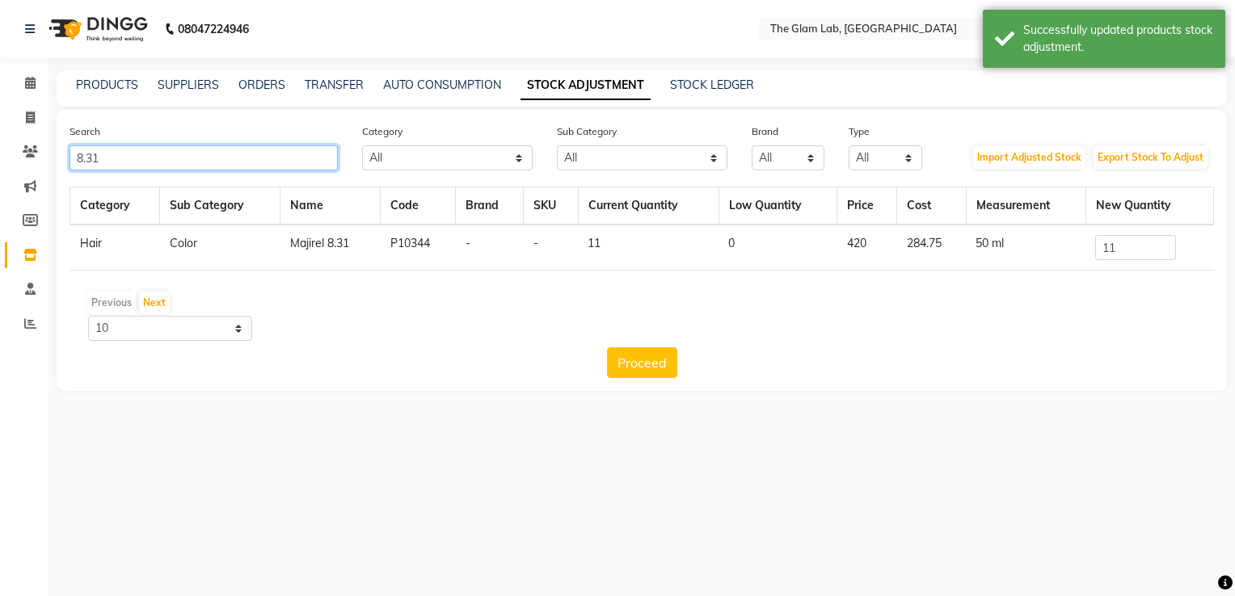
click at [133, 160] on input "8.31" at bounding box center [204, 157] width 268 height 25
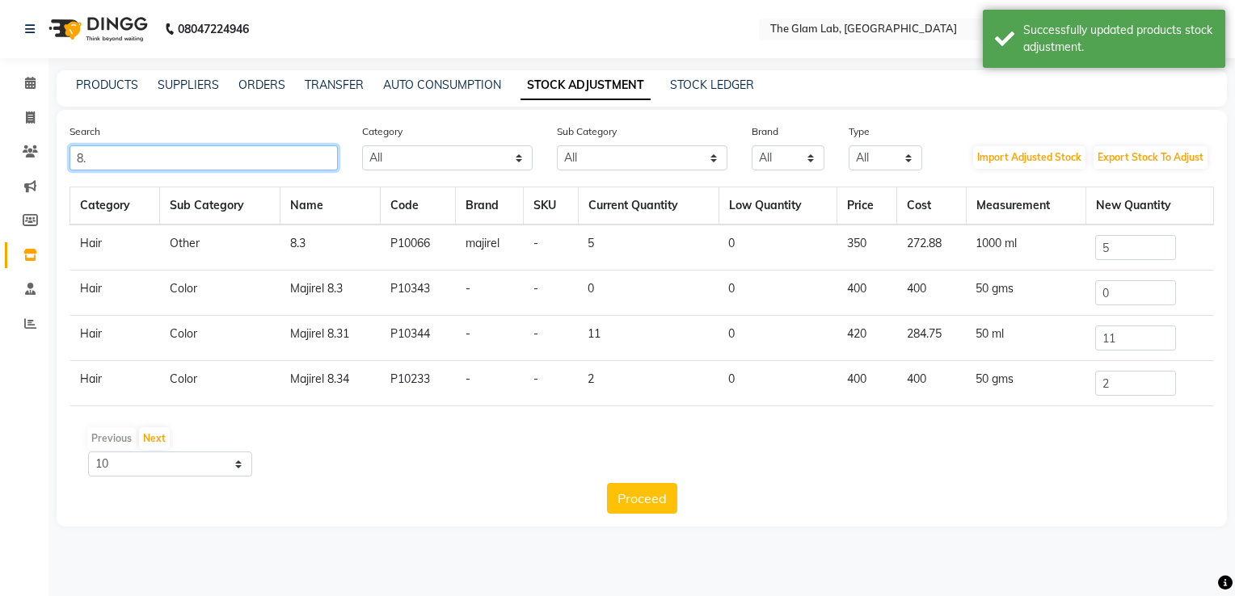
type input "8"
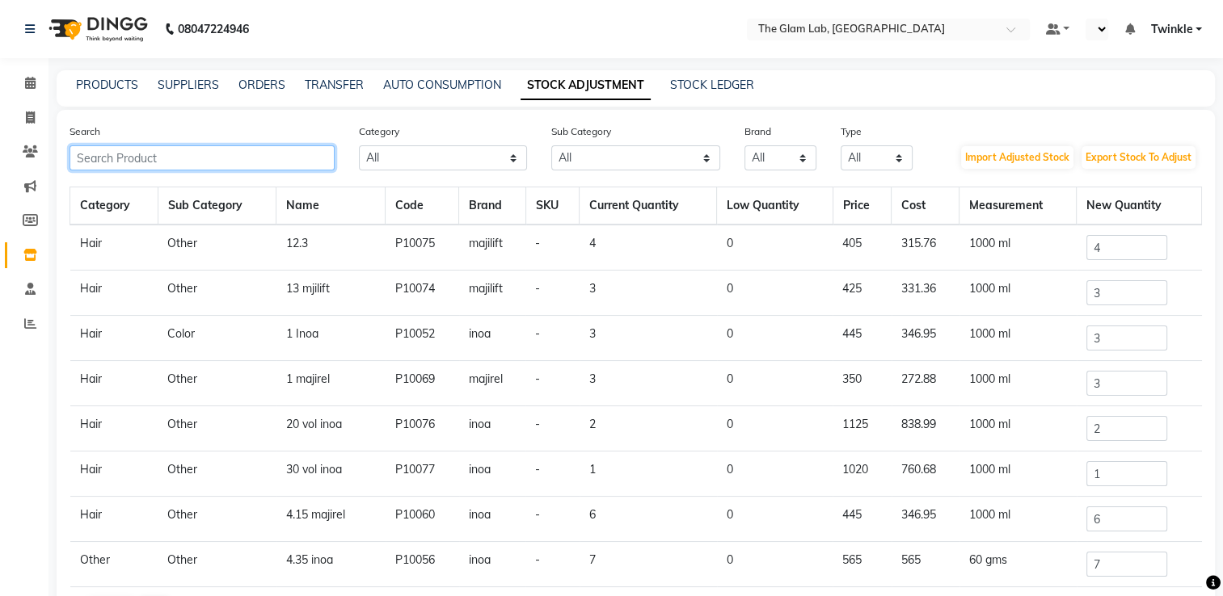
click at [133, 160] on input "text" at bounding box center [202, 157] width 265 height 25
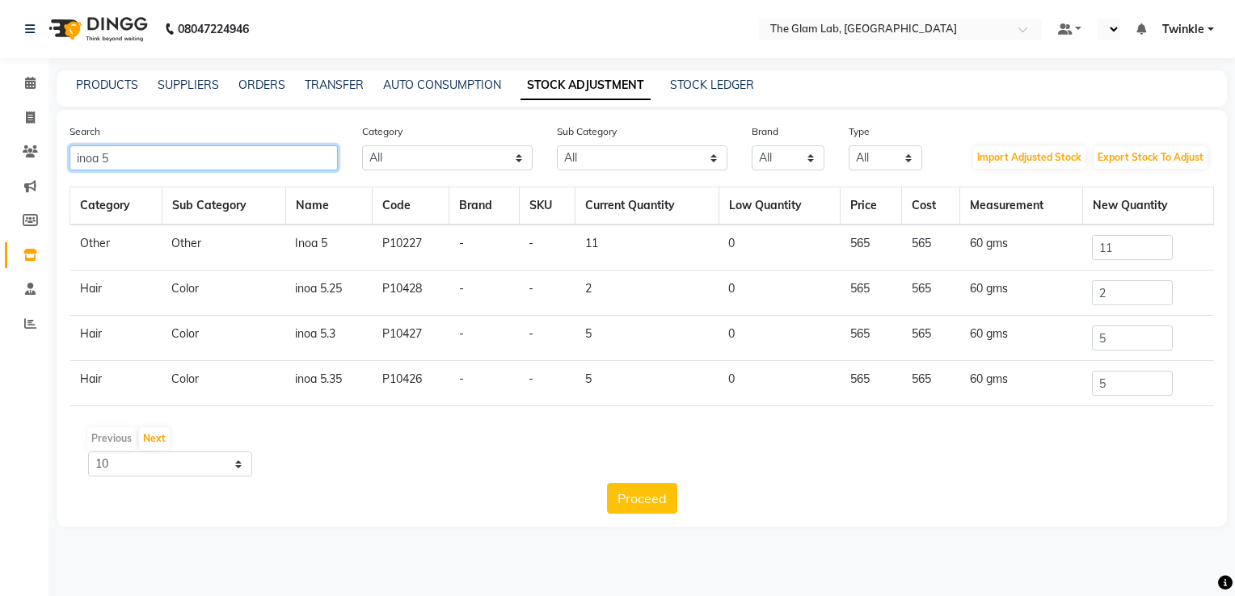
click at [299, 158] on input "inoa 5" at bounding box center [204, 157] width 268 height 25
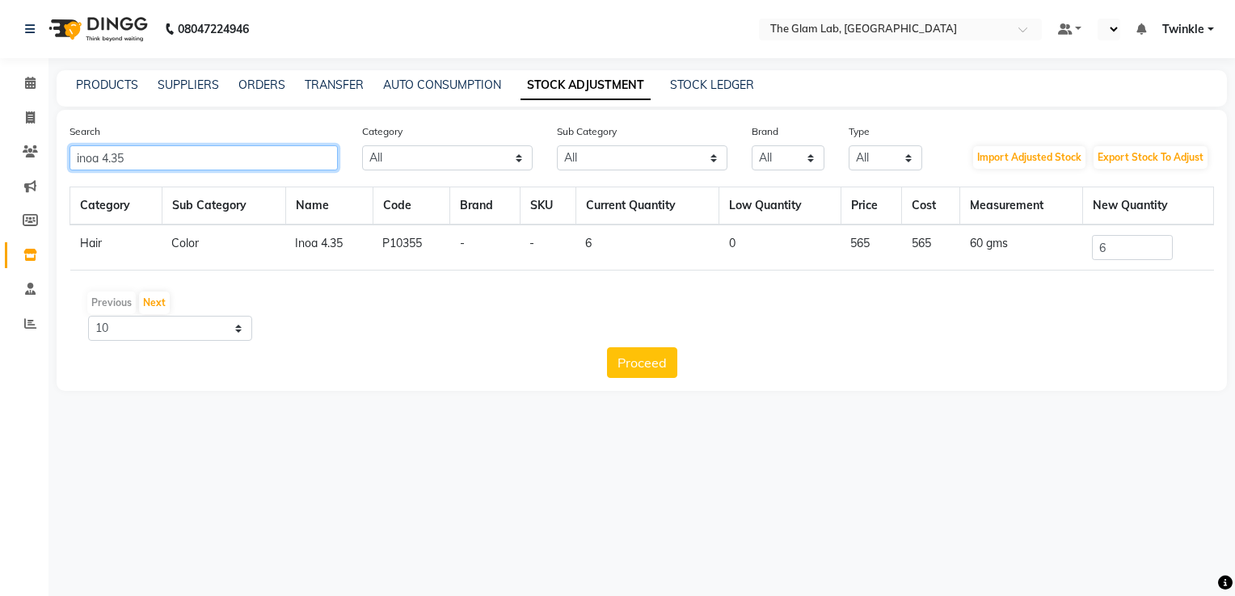
type input "inoa 4.35"
click at [1123, 251] on input "6" at bounding box center [1132, 247] width 81 height 25
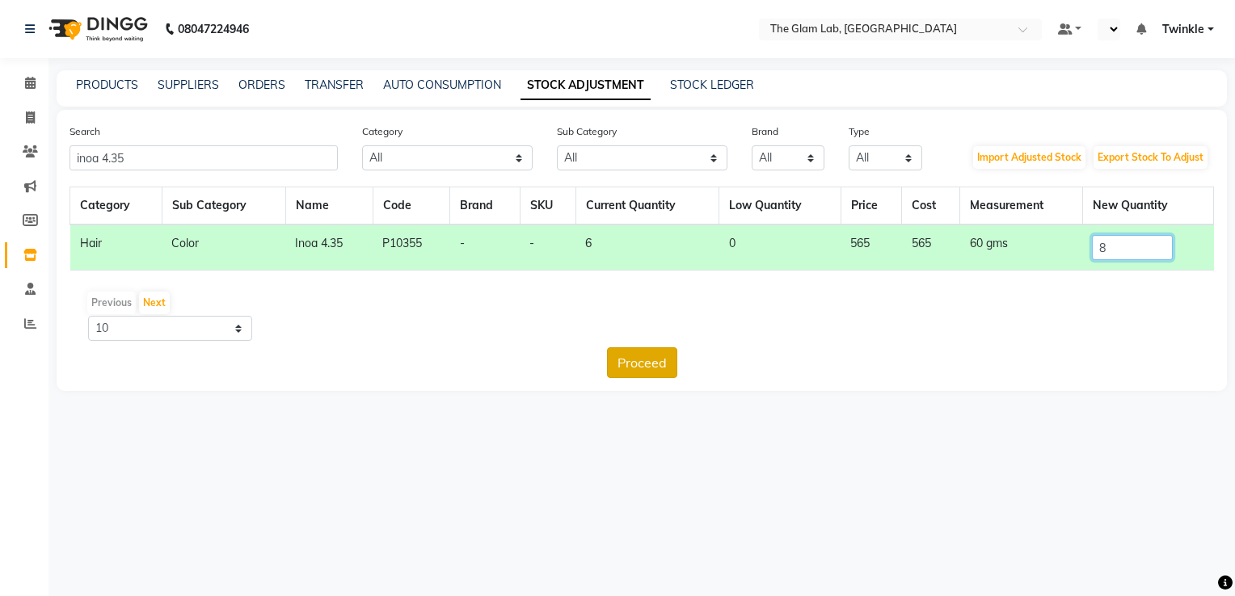
type input "8"
click at [635, 354] on button "Proceed" at bounding box center [642, 363] width 70 height 31
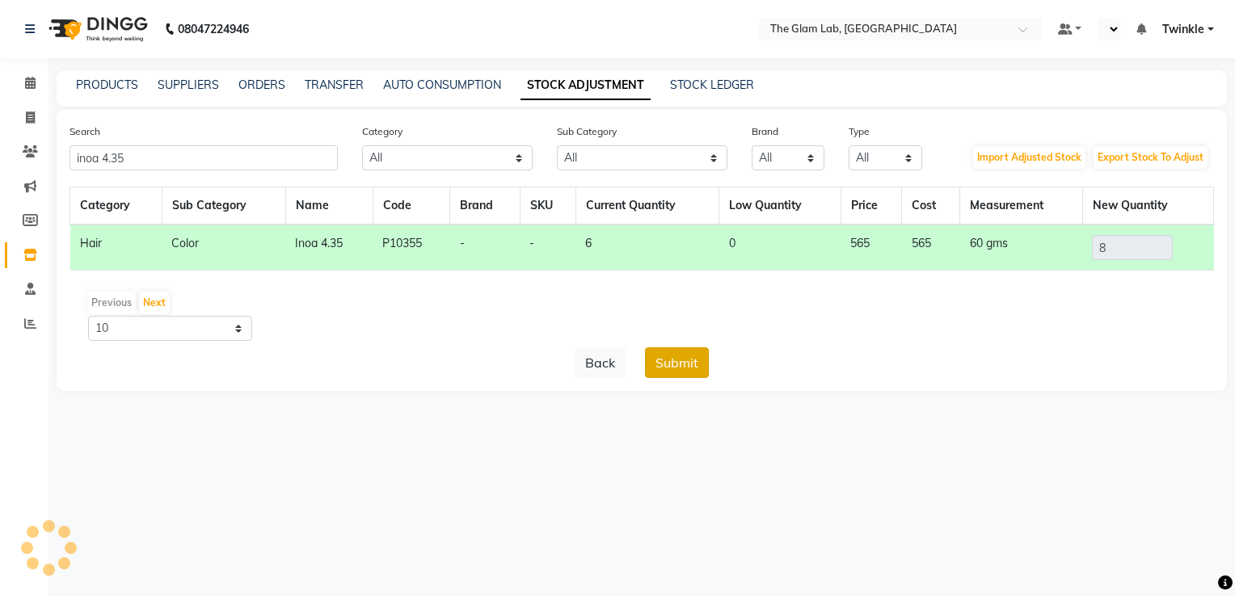
click at [700, 354] on button "Submit" at bounding box center [677, 363] width 64 height 31
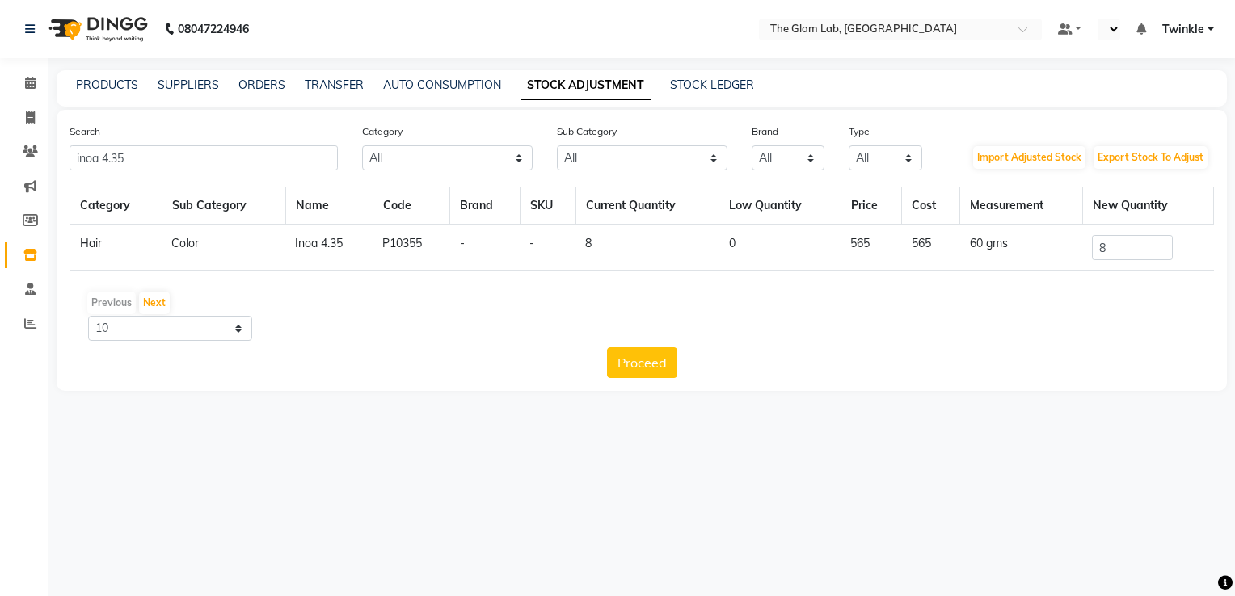
click at [363, 199] on th "Name" at bounding box center [328, 206] width 87 height 38
click at [217, 161] on input "inoa 4.35" at bounding box center [204, 157] width 268 height 25
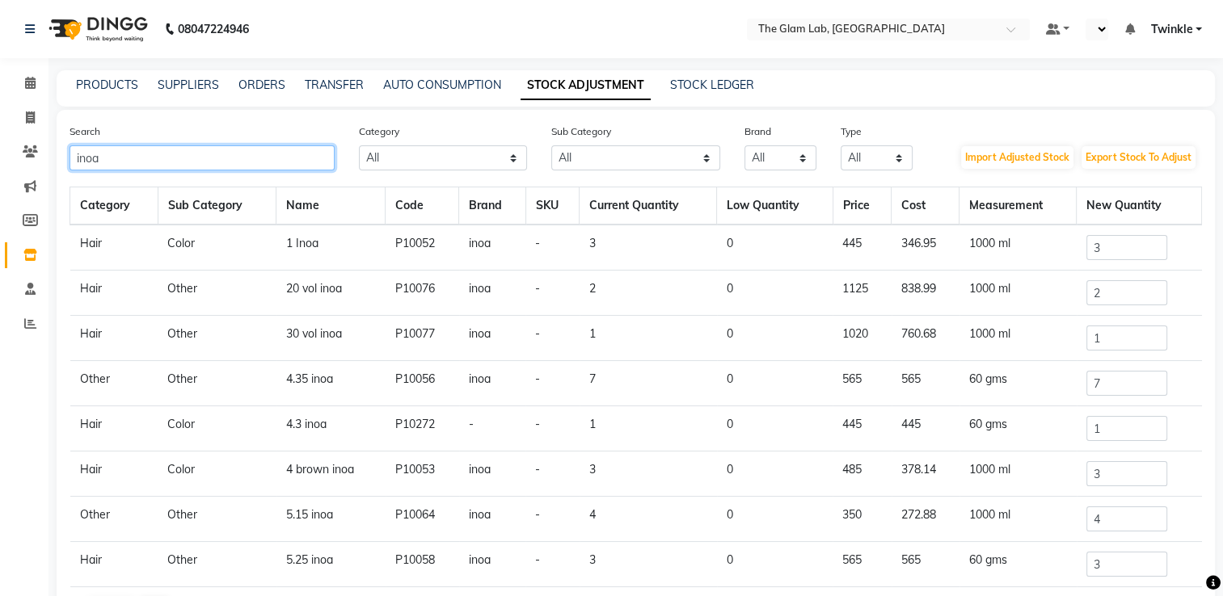
click at [217, 161] on input "inoa" at bounding box center [202, 157] width 265 height 25
type input "i"
type input "m"
type input "6"
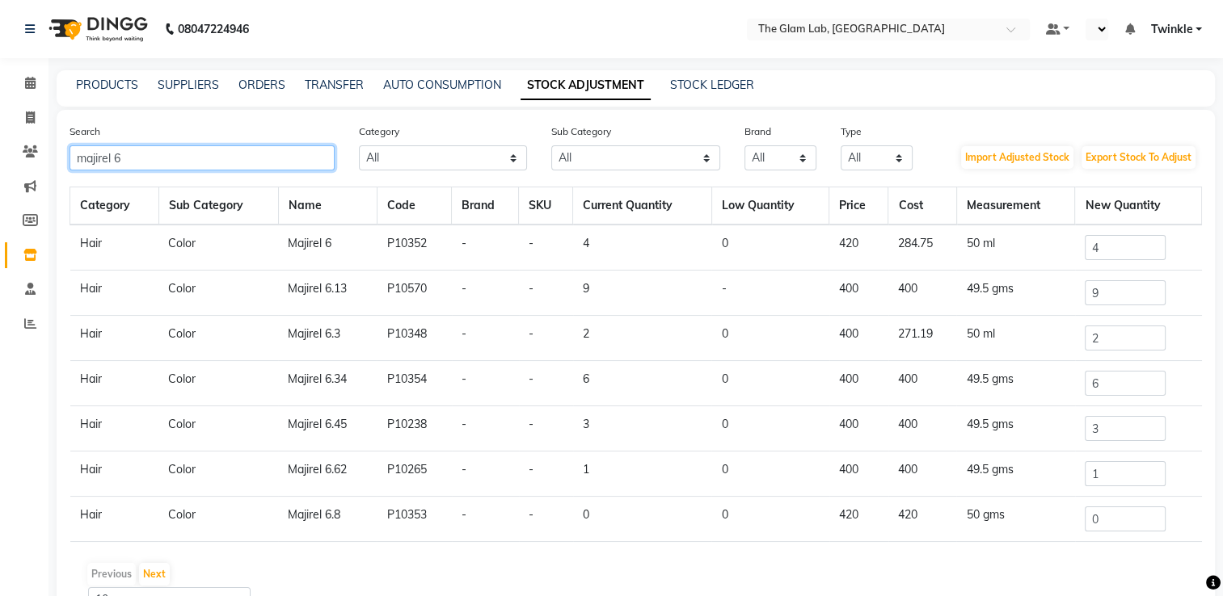
type input "majirel 6"
click at [1109, 246] on input "4" at bounding box center [1125, 247] width 81 height 25
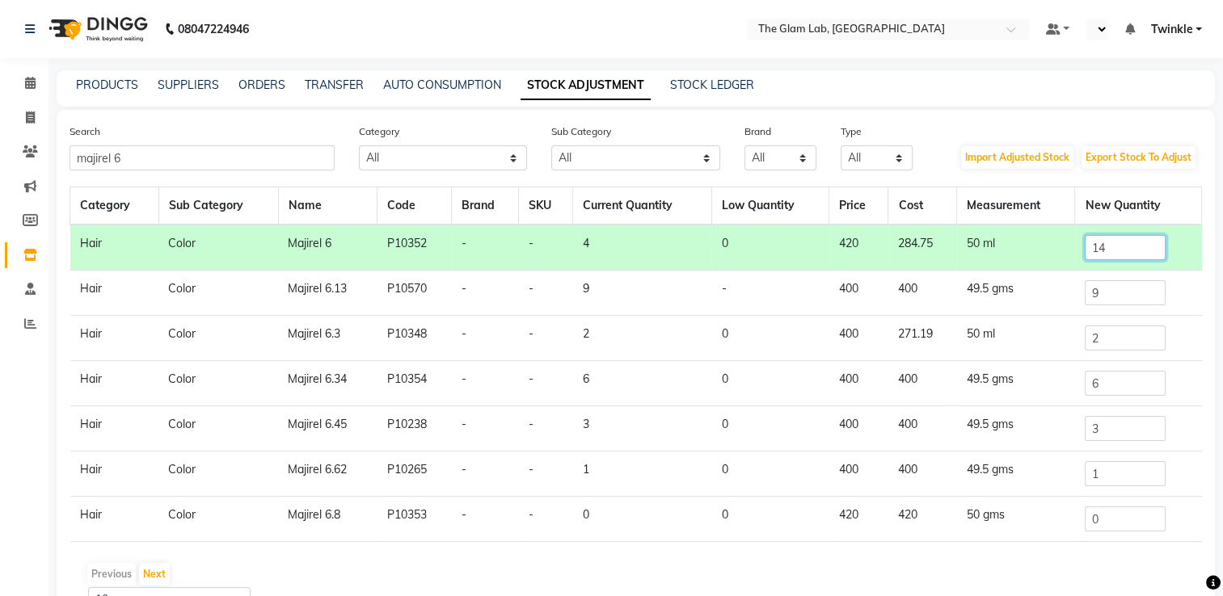
scroll to position [89, 0]
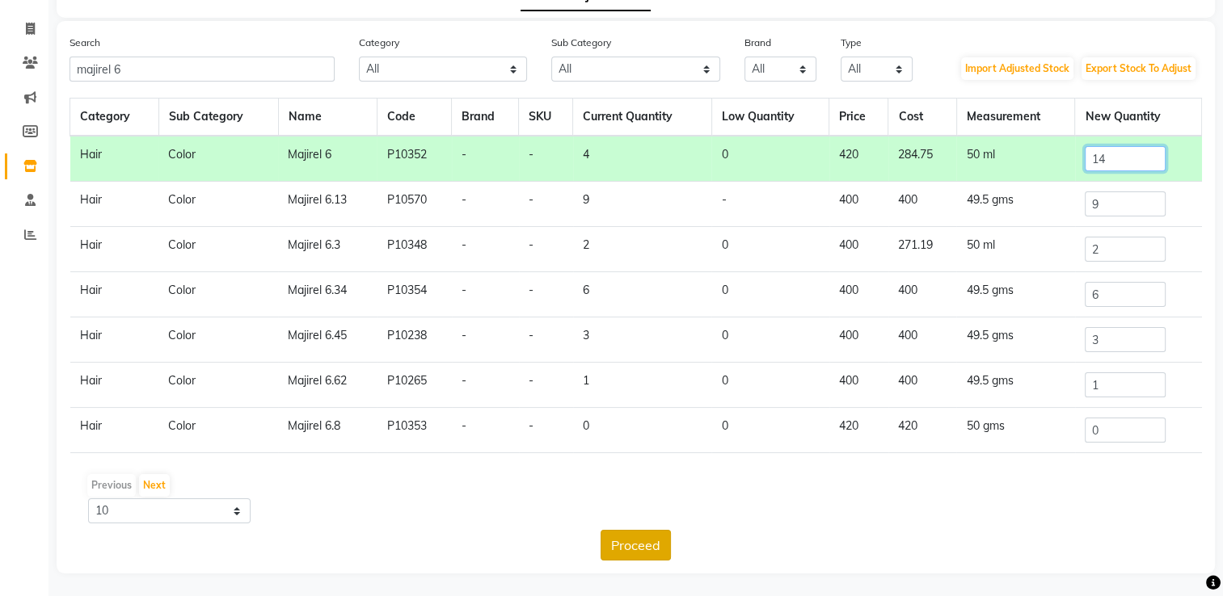
type input "14"
click at [651, 538] on button "Proceed" at bounding box center [635, 545] width 70 height 31
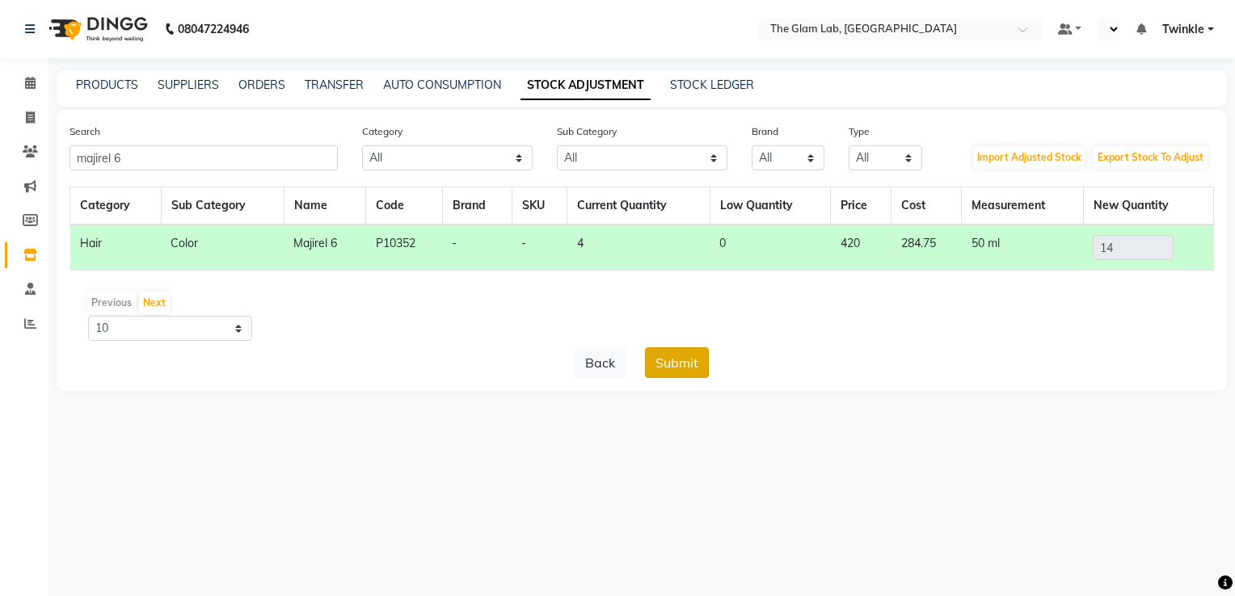
click at [680, 360] on button "Submit" at bounding box center [677, 363] width 64 height 31
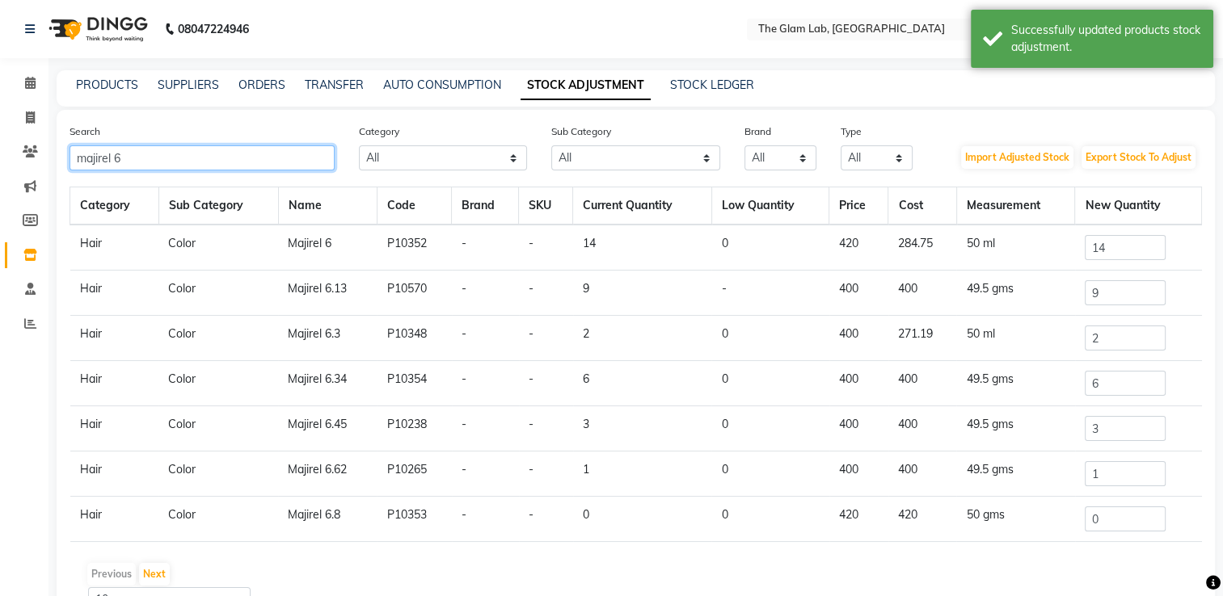
click at [187, 158] on input "majirel 6" at bounding box center [202, 157] width 265 height 25
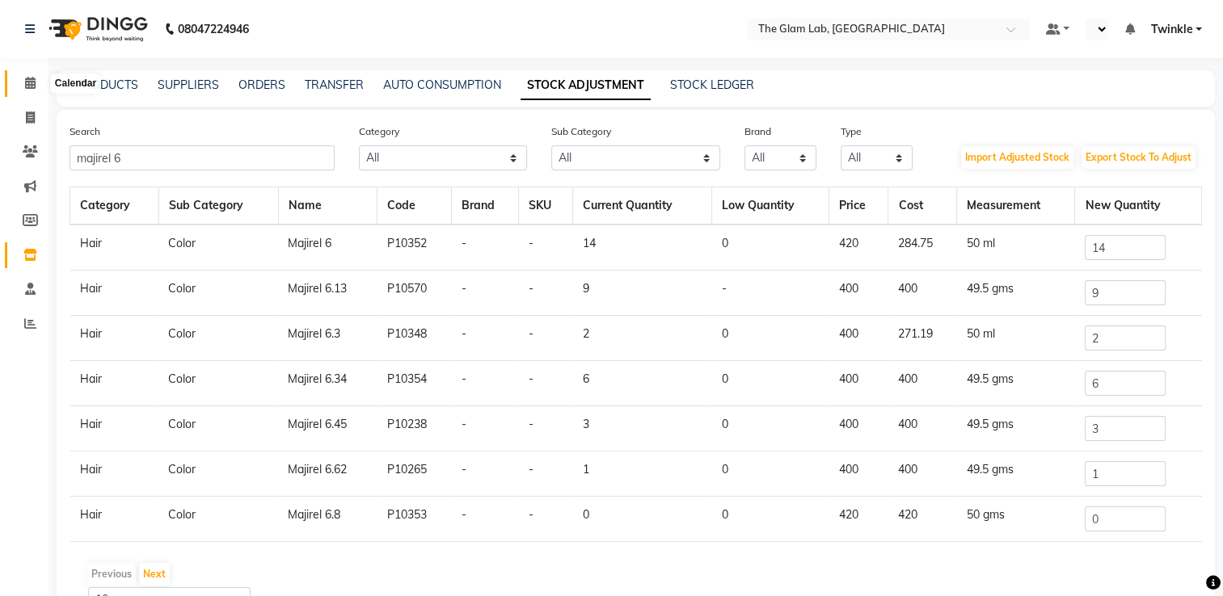
click at [16, 78] on span at bounding box center [30, 83] width 28 height 19
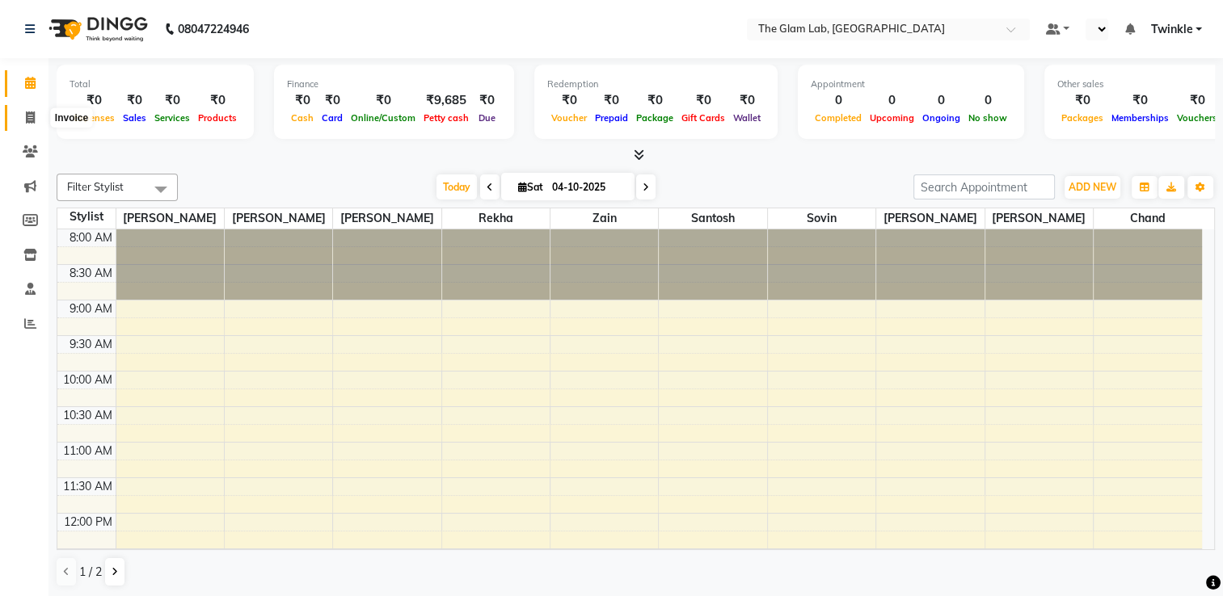
click at [29, 119] on icon at bounding box center [30, 118] width 9 height 12
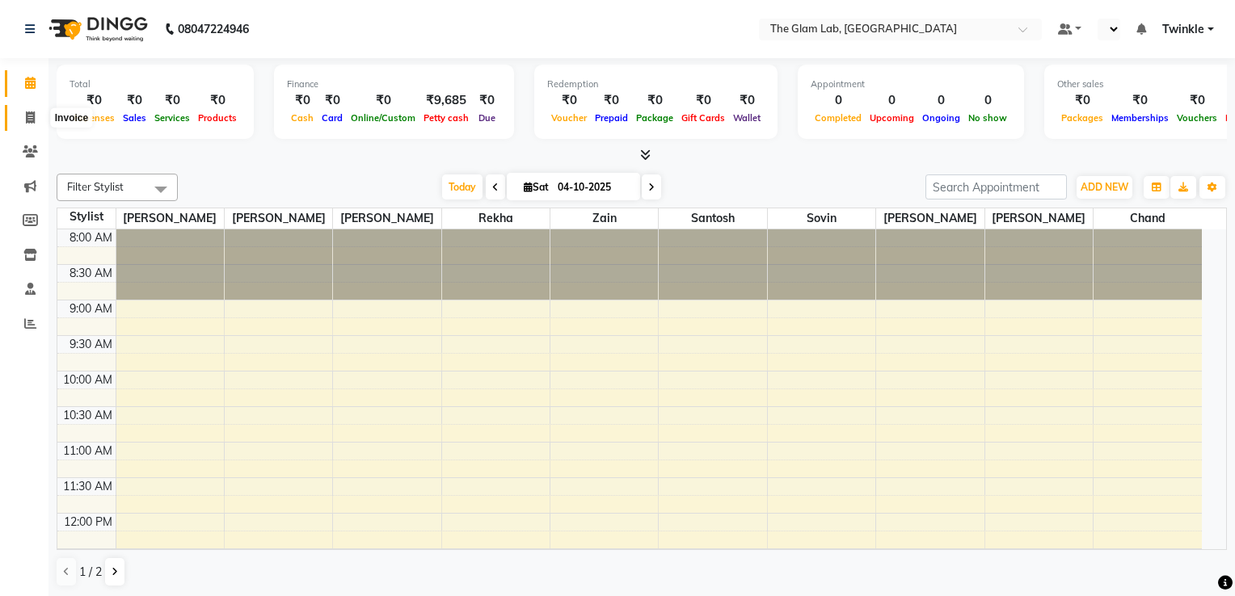
select select "4136"
select select "service"
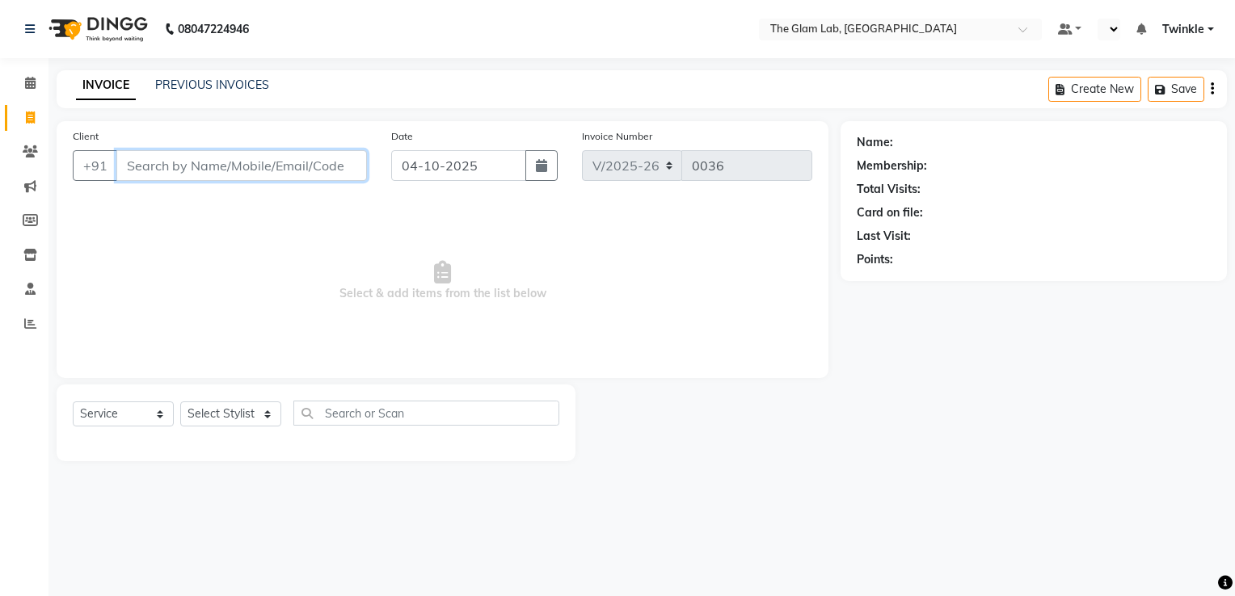
click at [171, 166] on input "Client" at bounding box center [241, 165] width 251 height 31
type input "9960653939"
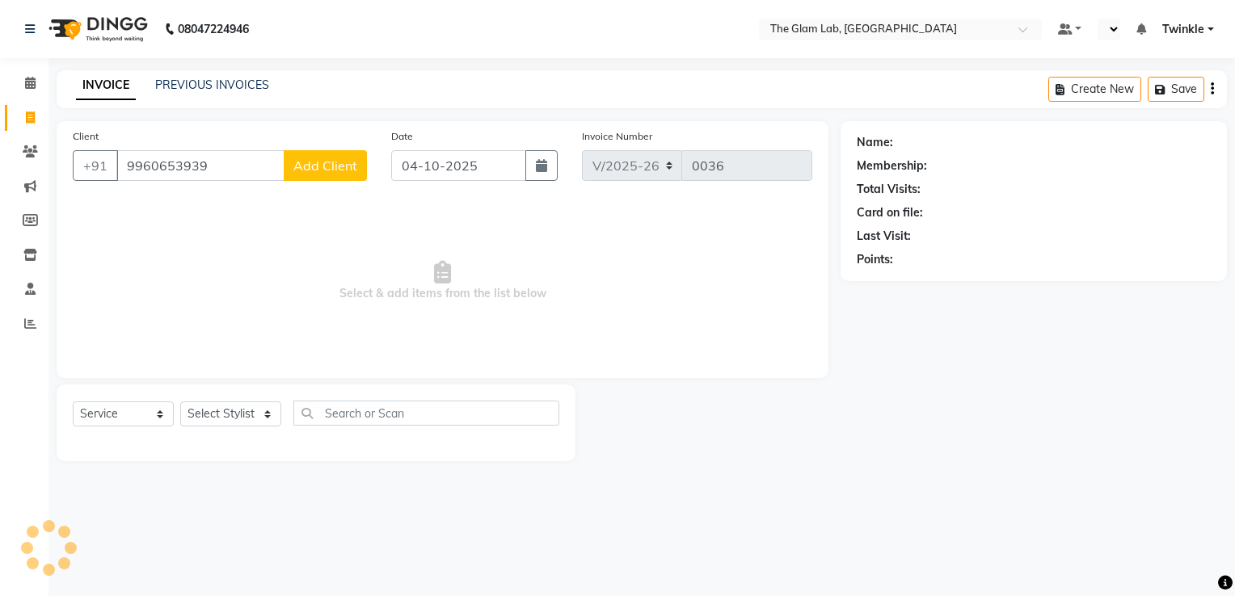
click at [304, 164] on span "Add Client" at bounding box center [325, 166] width 64 height 16
select select "22"
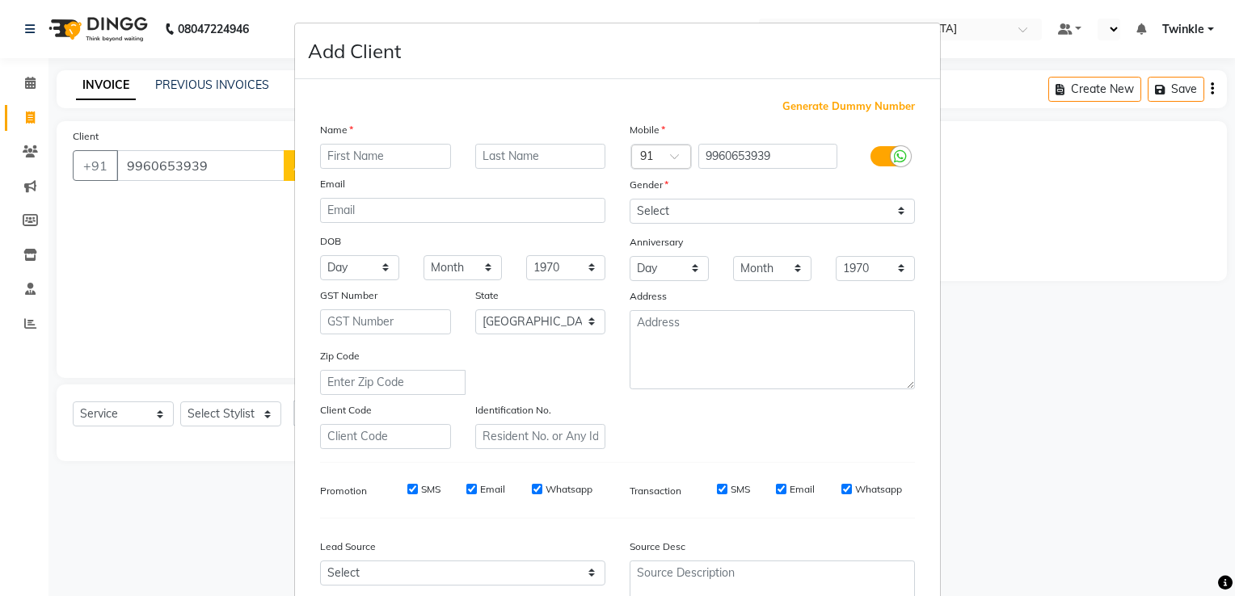
click at [348, 165] on input "text" at bounding box center [385, 156] width 131 height 25
type input "Pooja"
click at [537, 157] on input "text" at bounding box center [540, 156] width 131 height 25
click at [541, 162] on input "text" at bounding box center [540, 156] width 131 height 25
type input "suara"
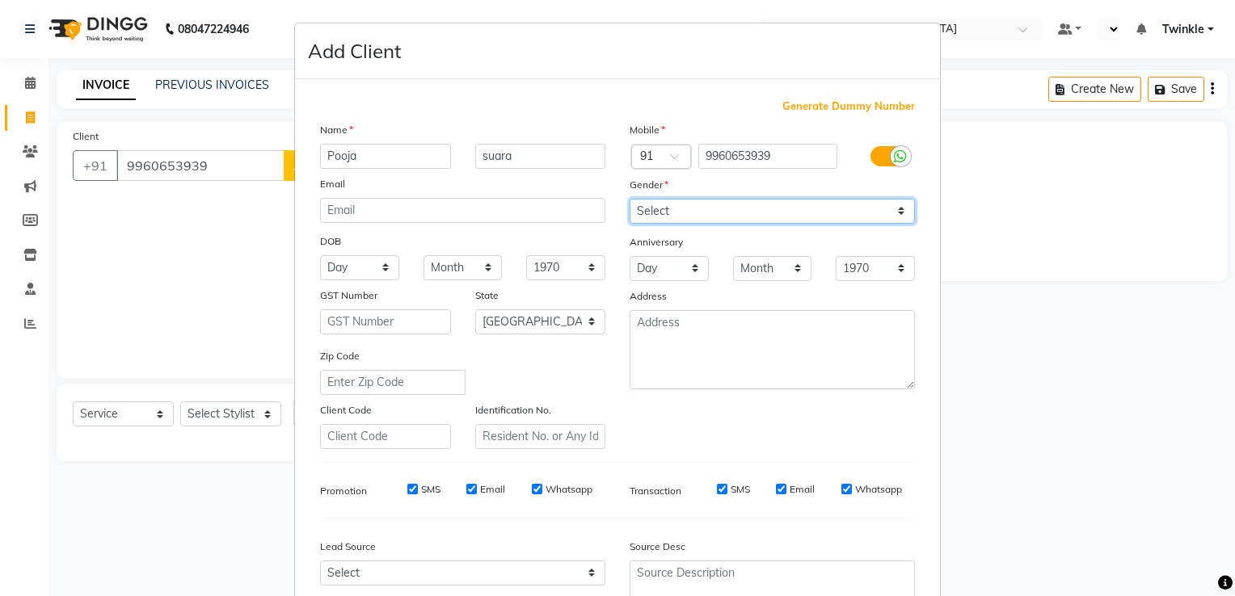
click at [670, 208] on select "Select [DEMOGRAPHIC_DATA] [DEMOGRAPHIC_DATA] Other Prefer Not To Say" at bounding box center [772, 211] width 285 height 25
select select "[DEMOGRAPHIC_DATA]"
click at [630, 200] on select "Select [DEMOGRAPHIC_DATA] [DEMOGRAPHIC_DATA] Other Prefer Not To Say" at bounding box center [772, 211] width 285 height 25
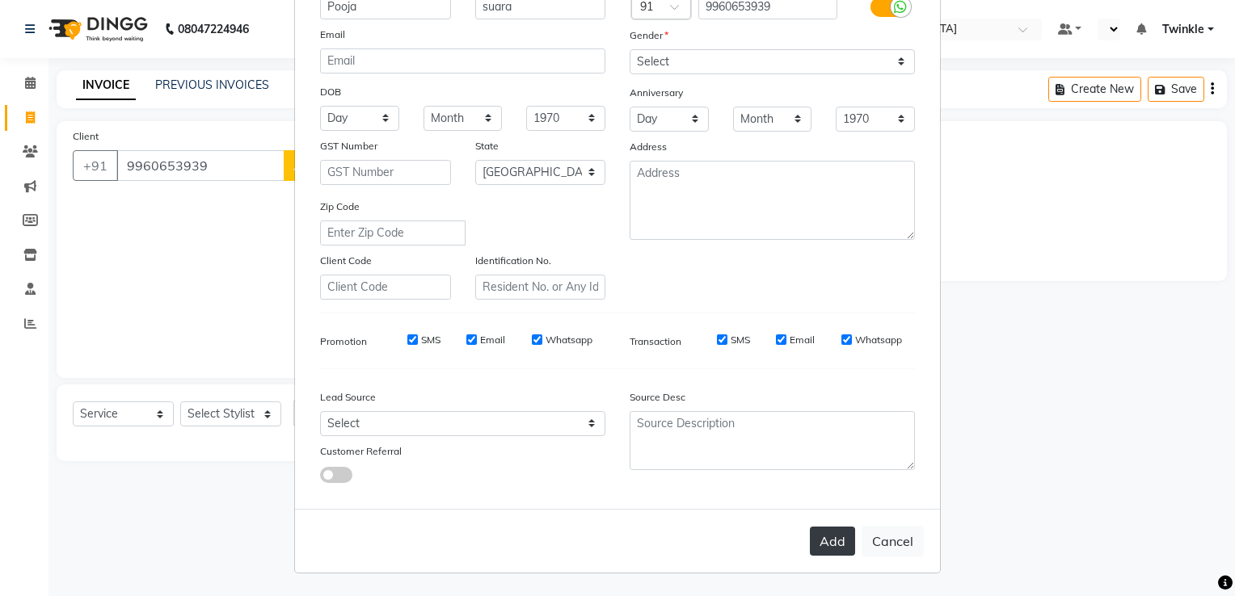
click at [830, 541] on button "Add" at bounding box center [832, 541] width 45 height 29
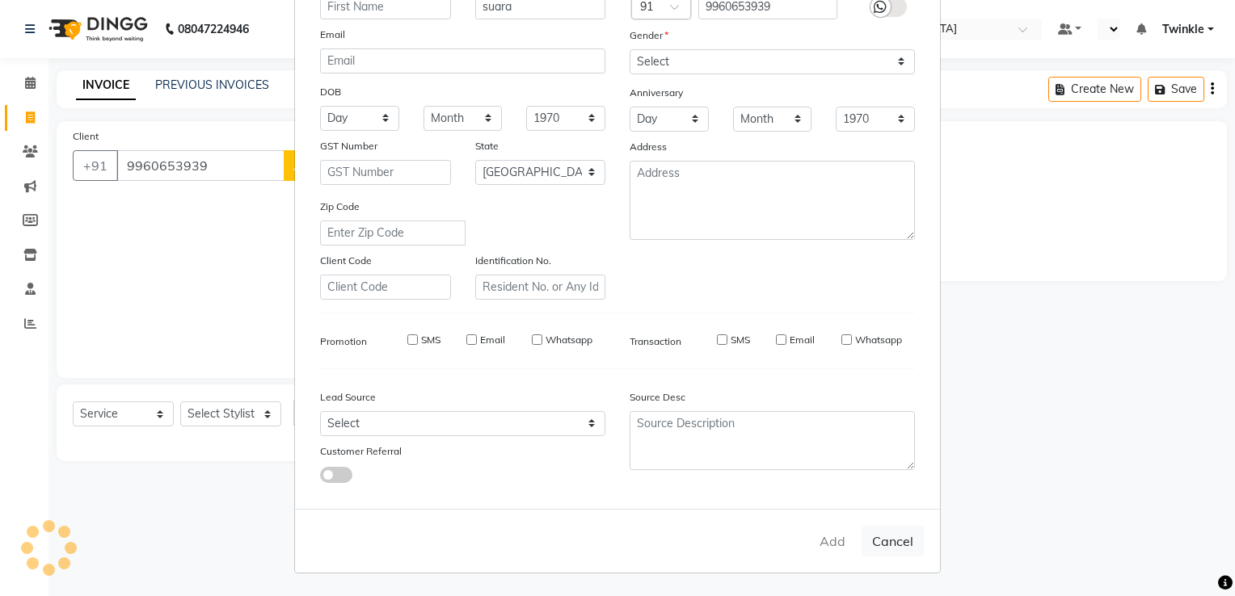
select select
select select "null"
select select
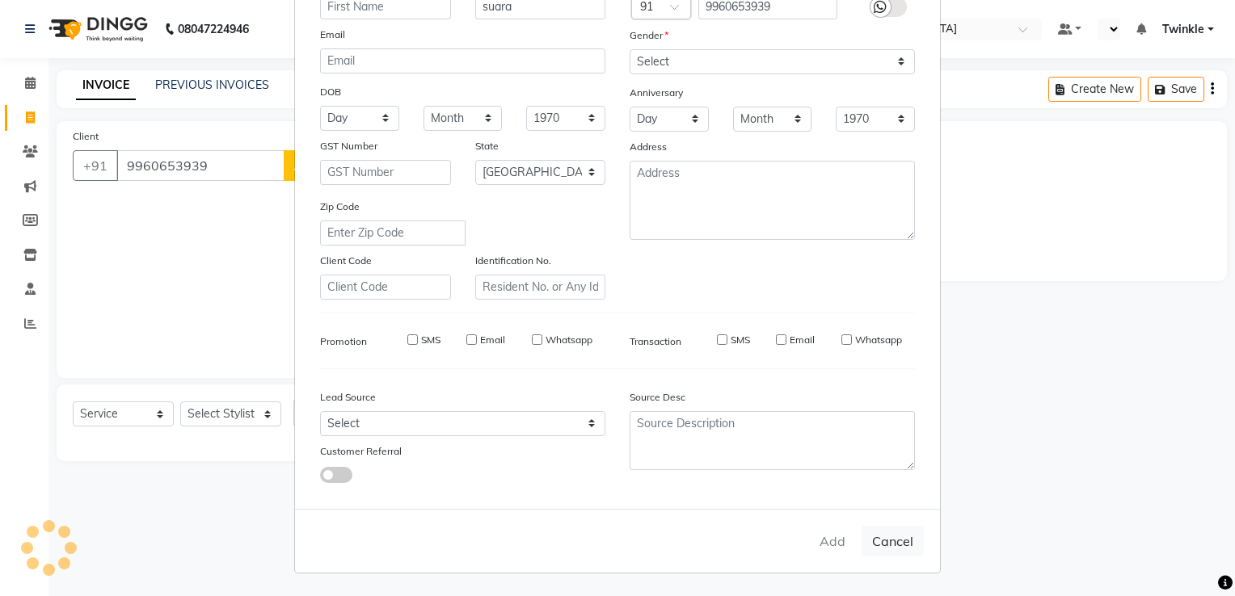
select select
checkbox input "false"
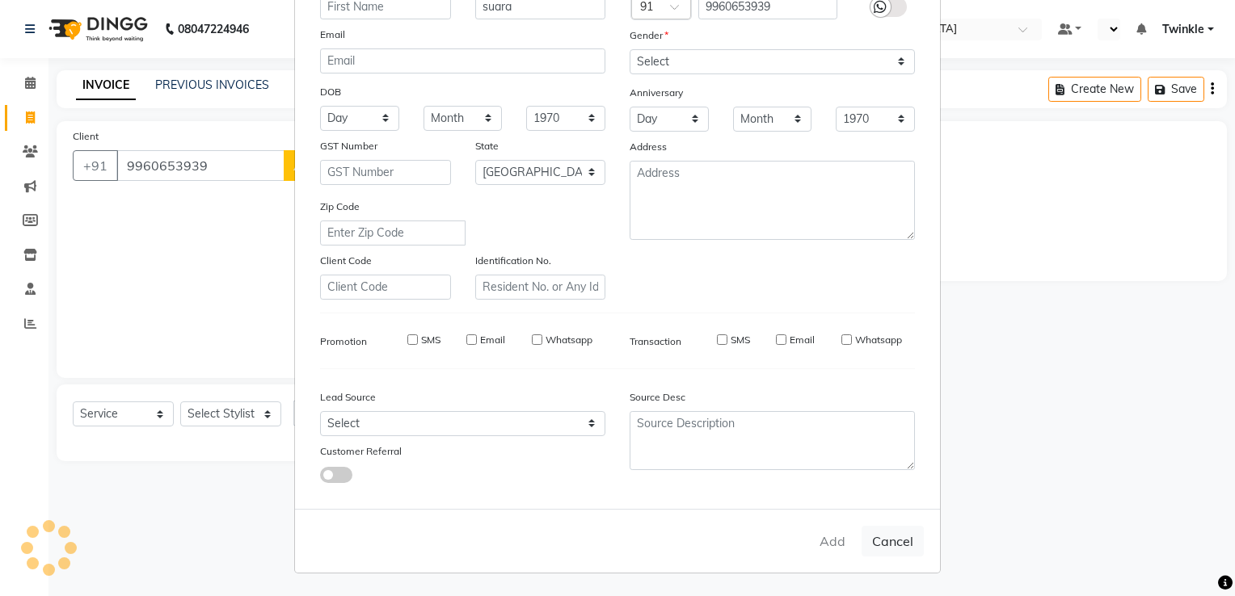
checkbox input "false"
